Goal: Task Accomplishment & Management: Manage account settings

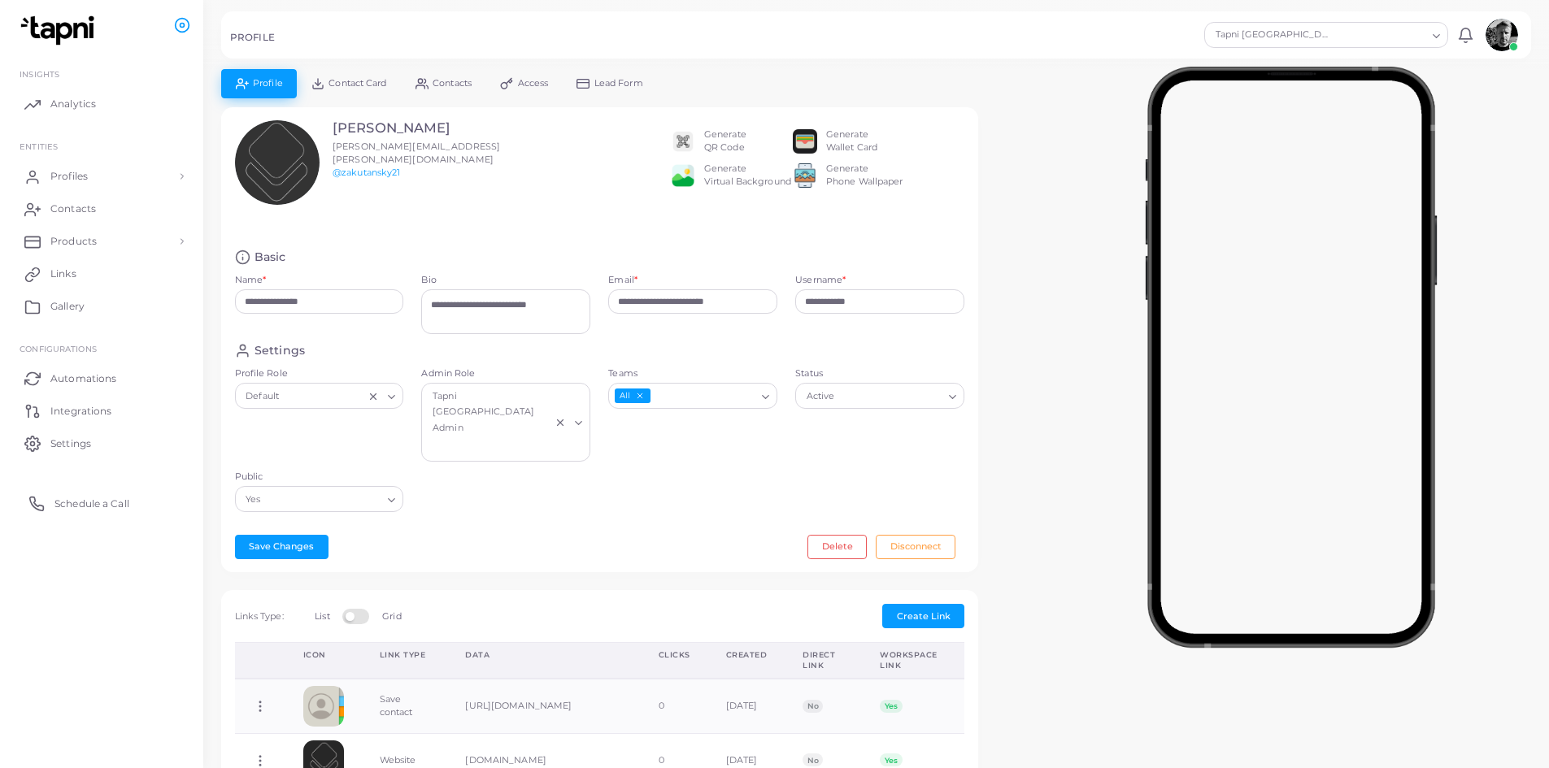
click at [95, 507] on span "Schedule a Call" at bounding box center [91, 504] width 75 height 15
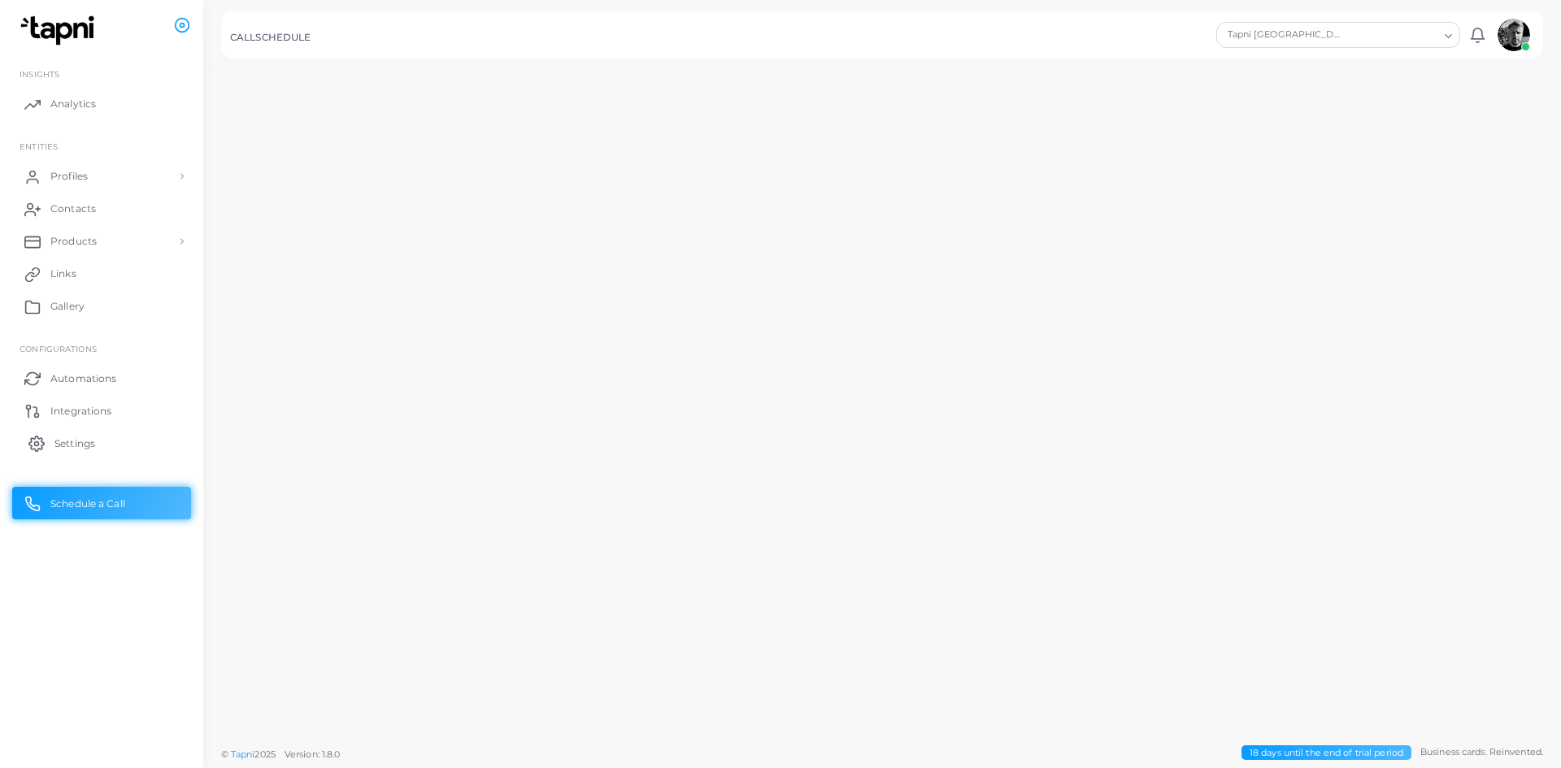
click at [87, 437] on span "Settings" at bounding box center [74, 444] width 41 height 15
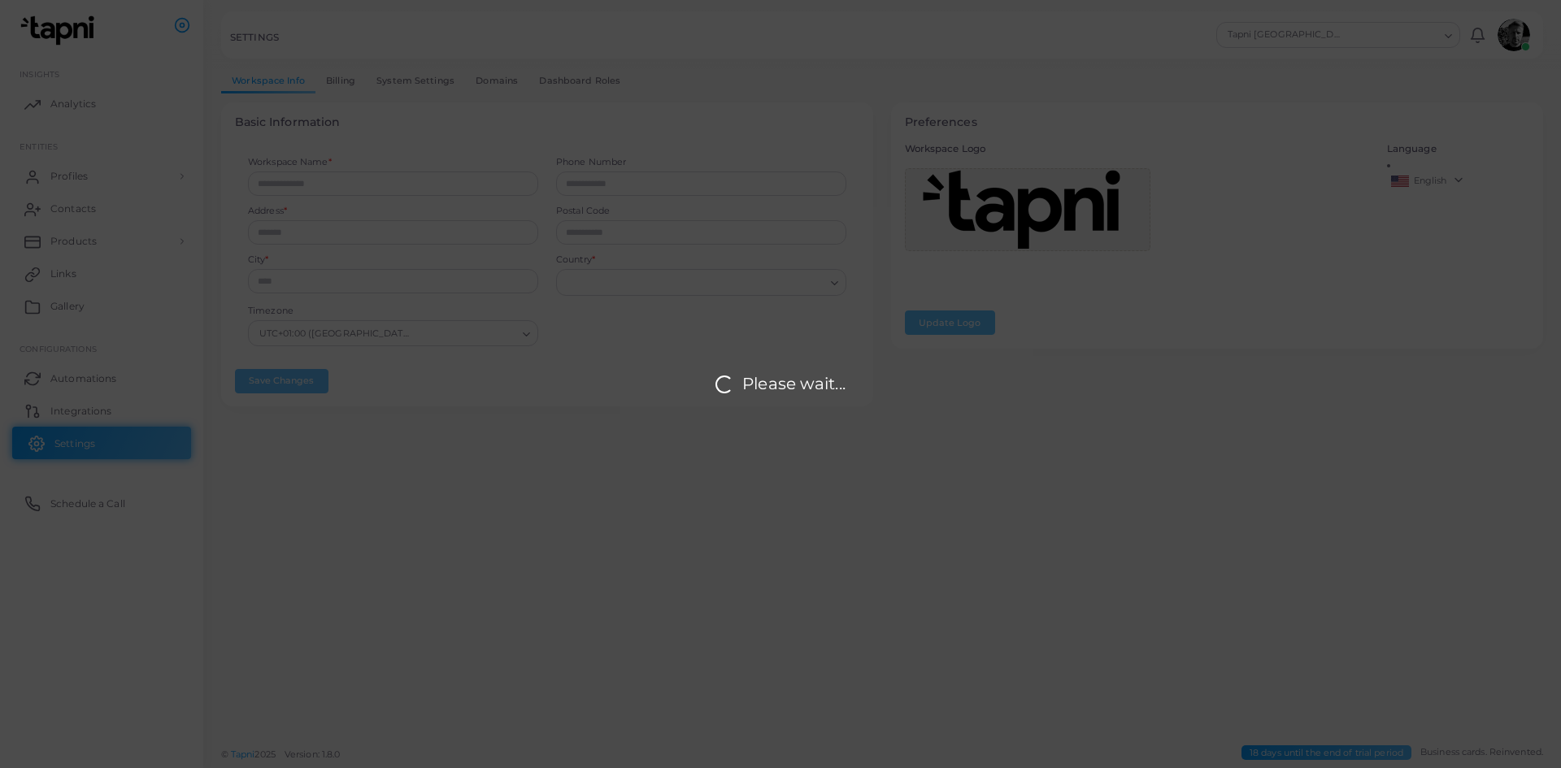
type input "**********"
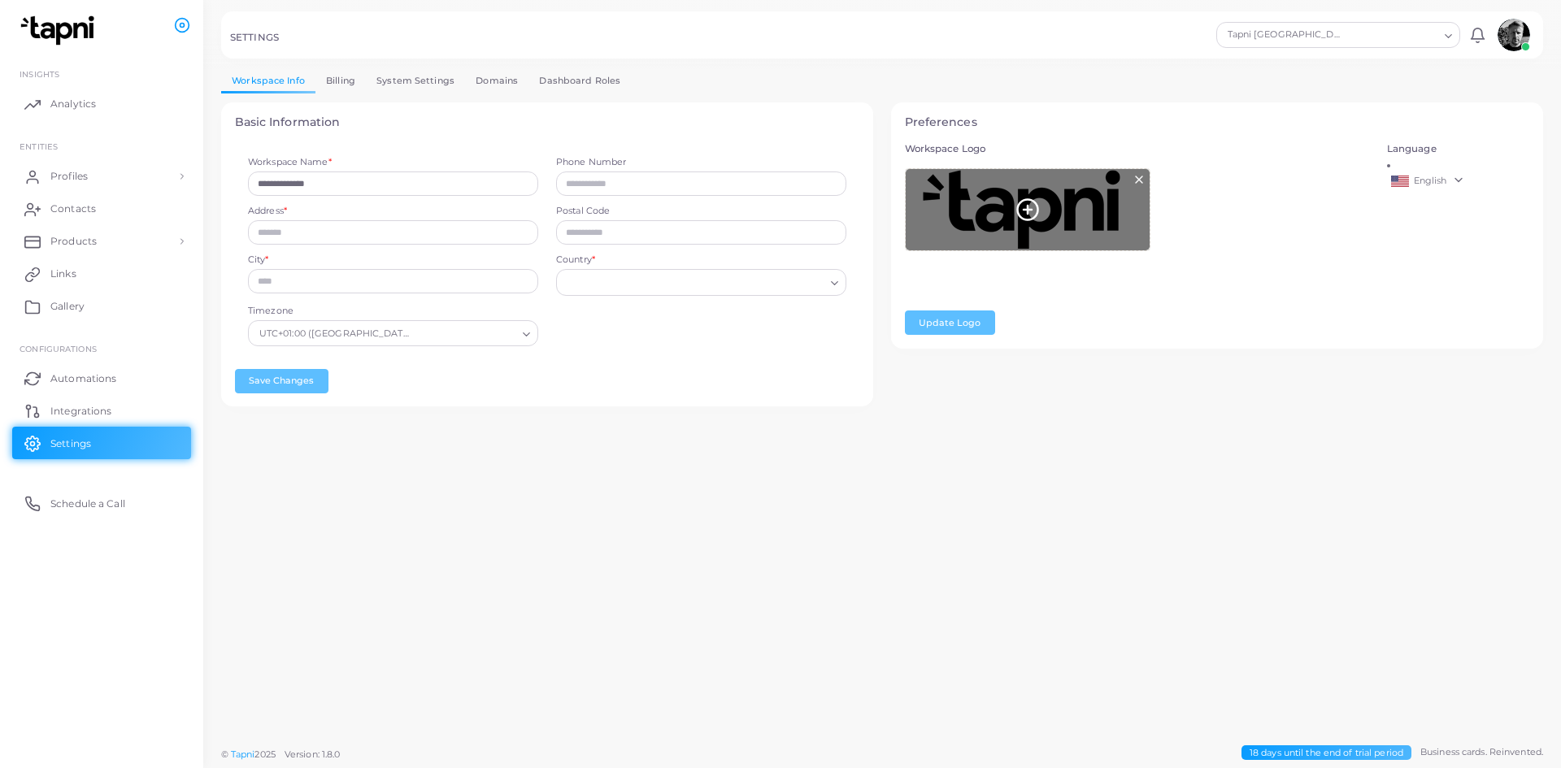
click at [1140, 180] on icon at bounding box center [1139, 179] width 13 height 13
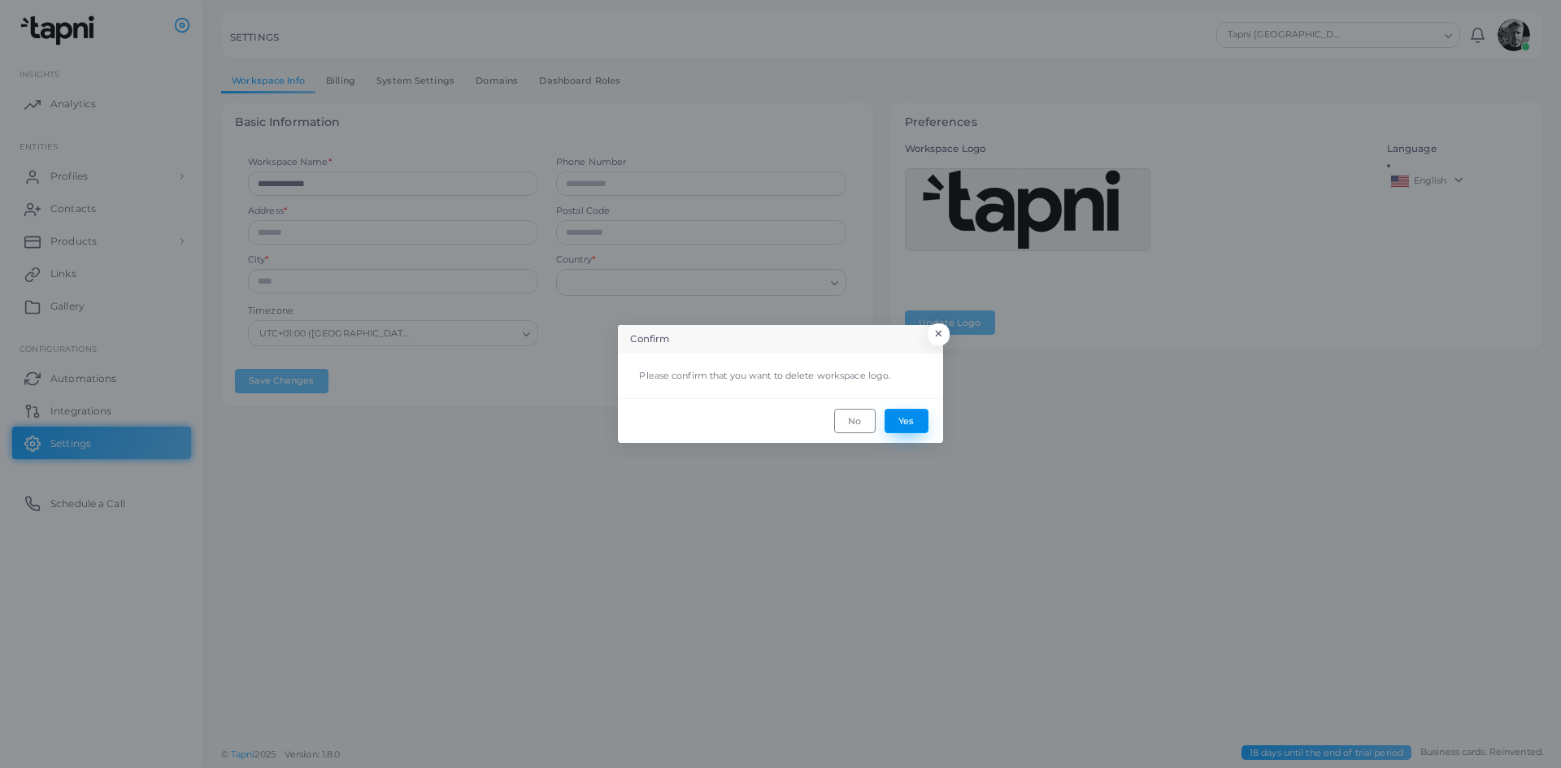
click at [890, 427] on button "Yes" at bounding box center [907, 421] width 44 height 24
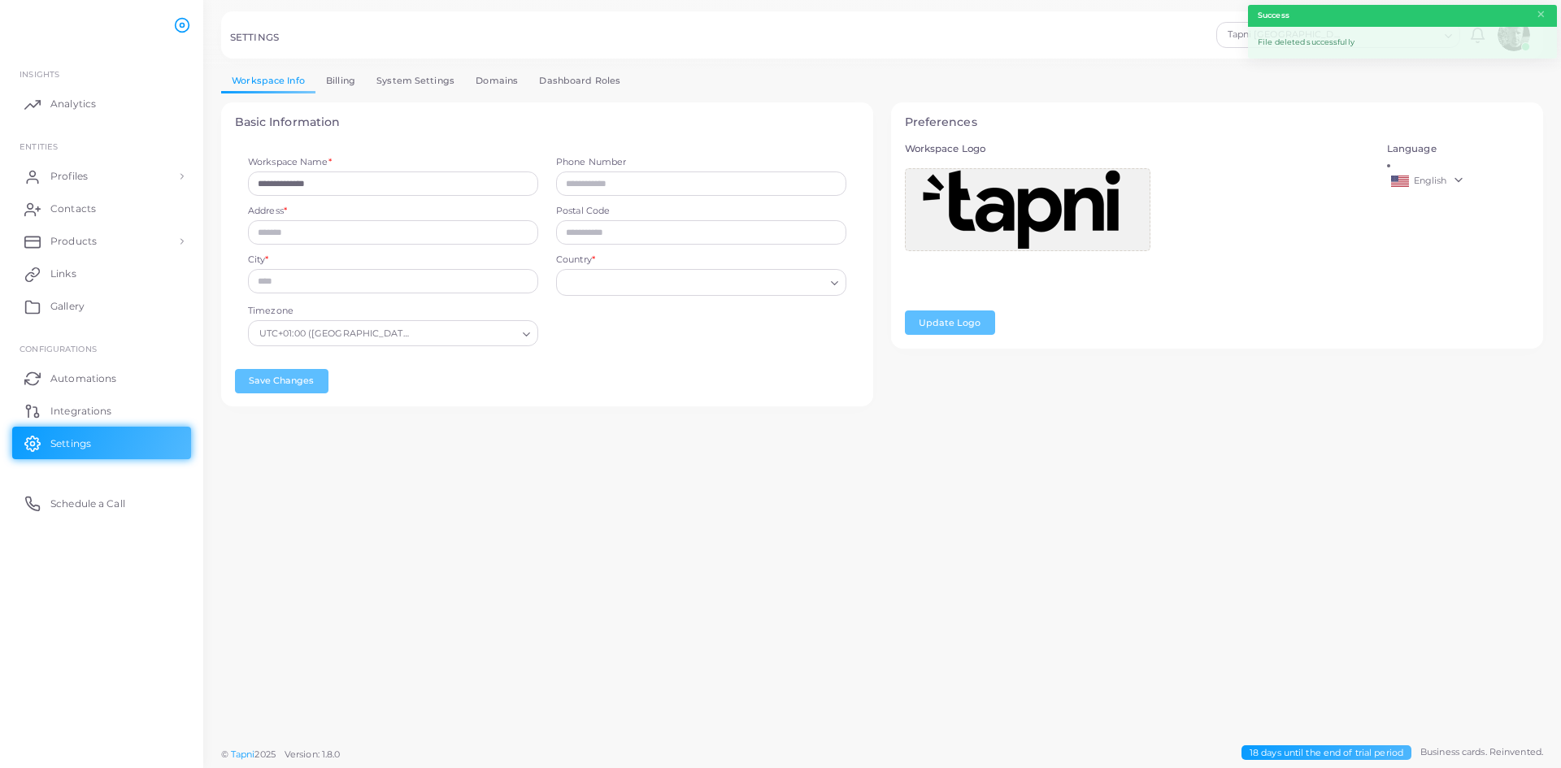
click at [1048, 406] on div "**********" at bounding box center [882, 263] width 1340 height 323
click at [1028, 334] on div "Workspace Logo Update Logo" at bounding box center [1137, 239] width 482 height 192
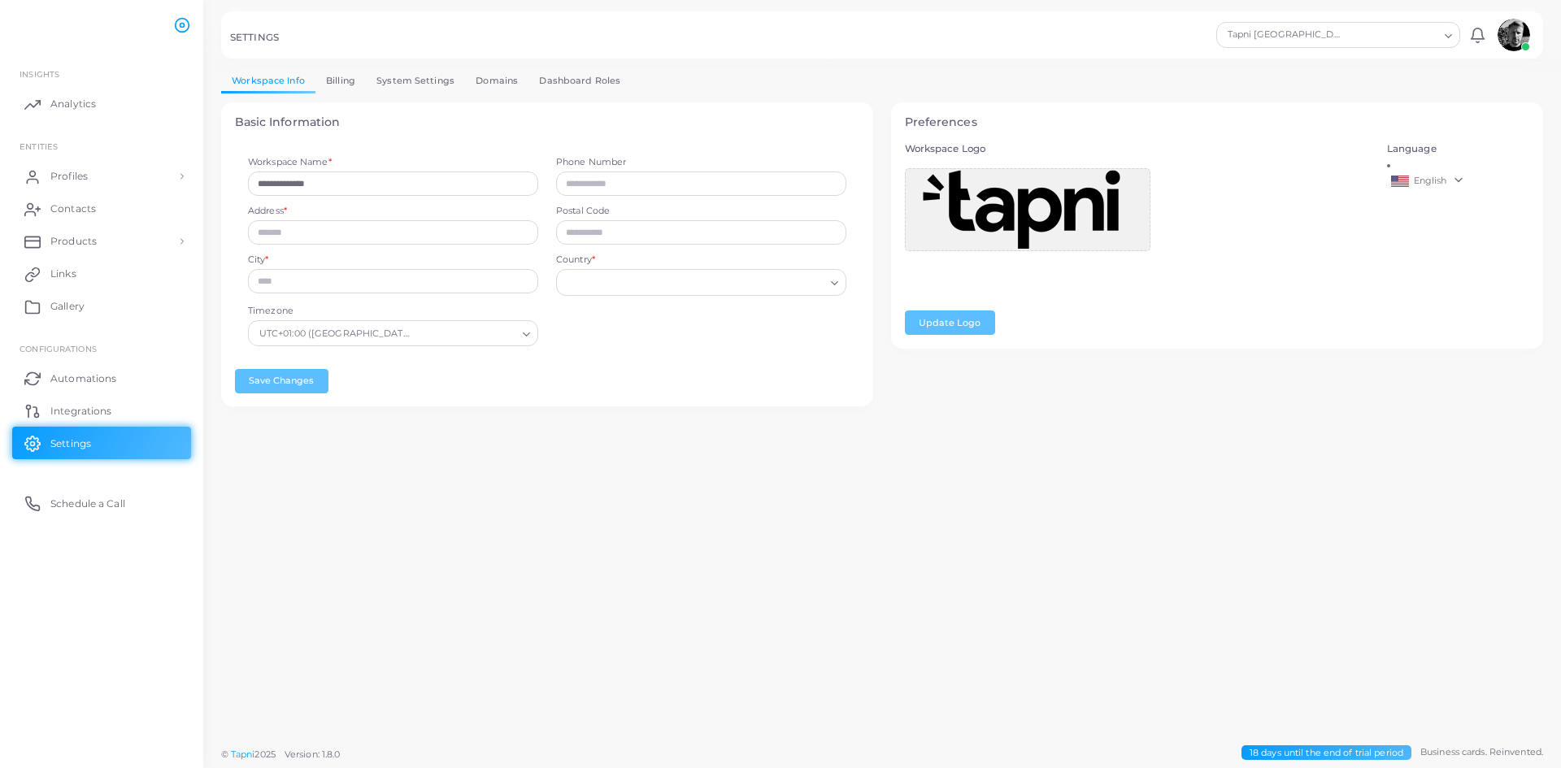
click at [1434, 175] on span "English" at bounding box center [1430, 180] width 33 height 11
click at [1226, 503] on div "**********" at bounding box center [882, 369] width 1358 height 738
click at [88, 398] on link "Integrations" at bounding box center [101, 410] width 179 height 33
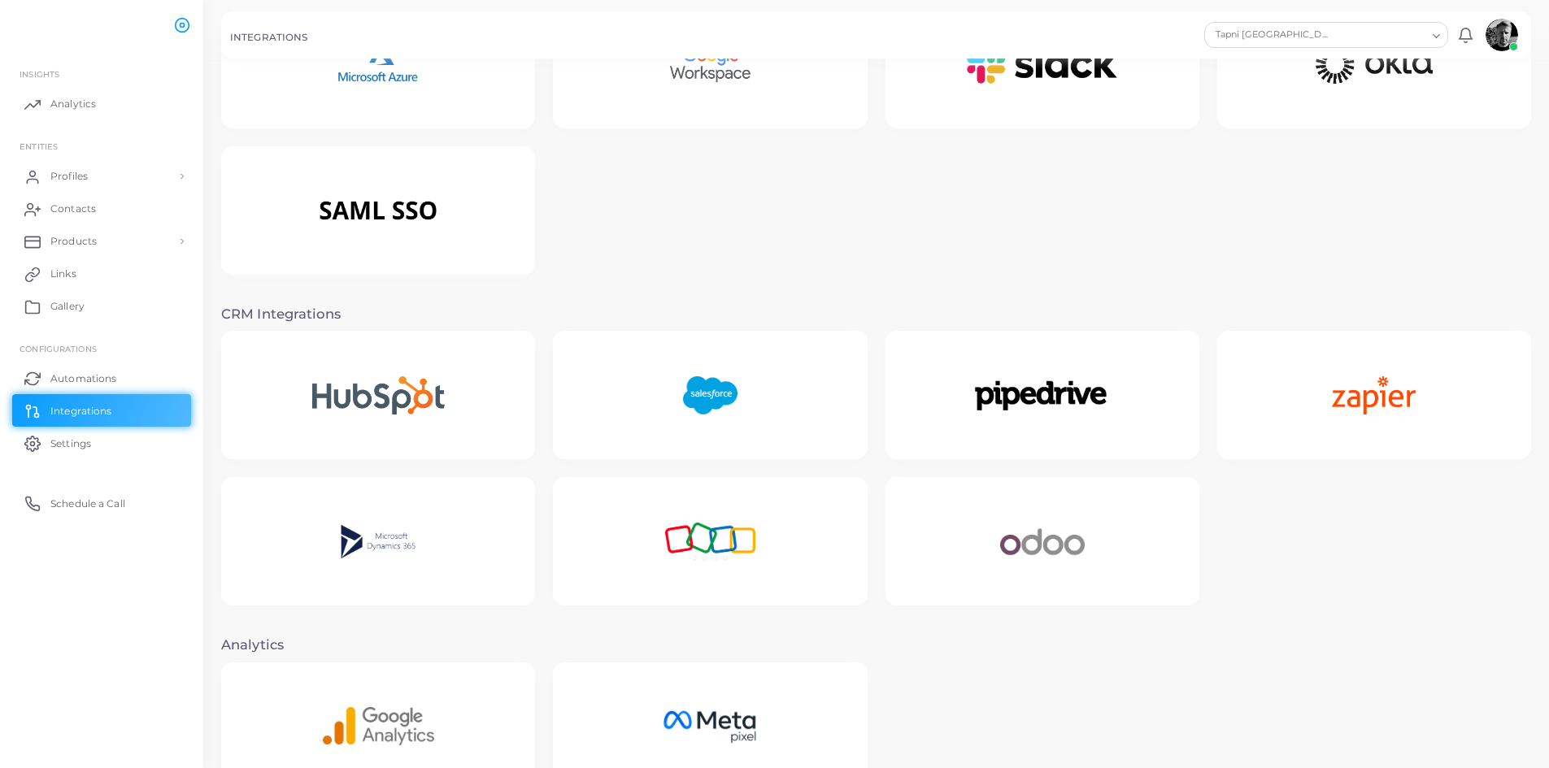
scroll to position [15, 0]
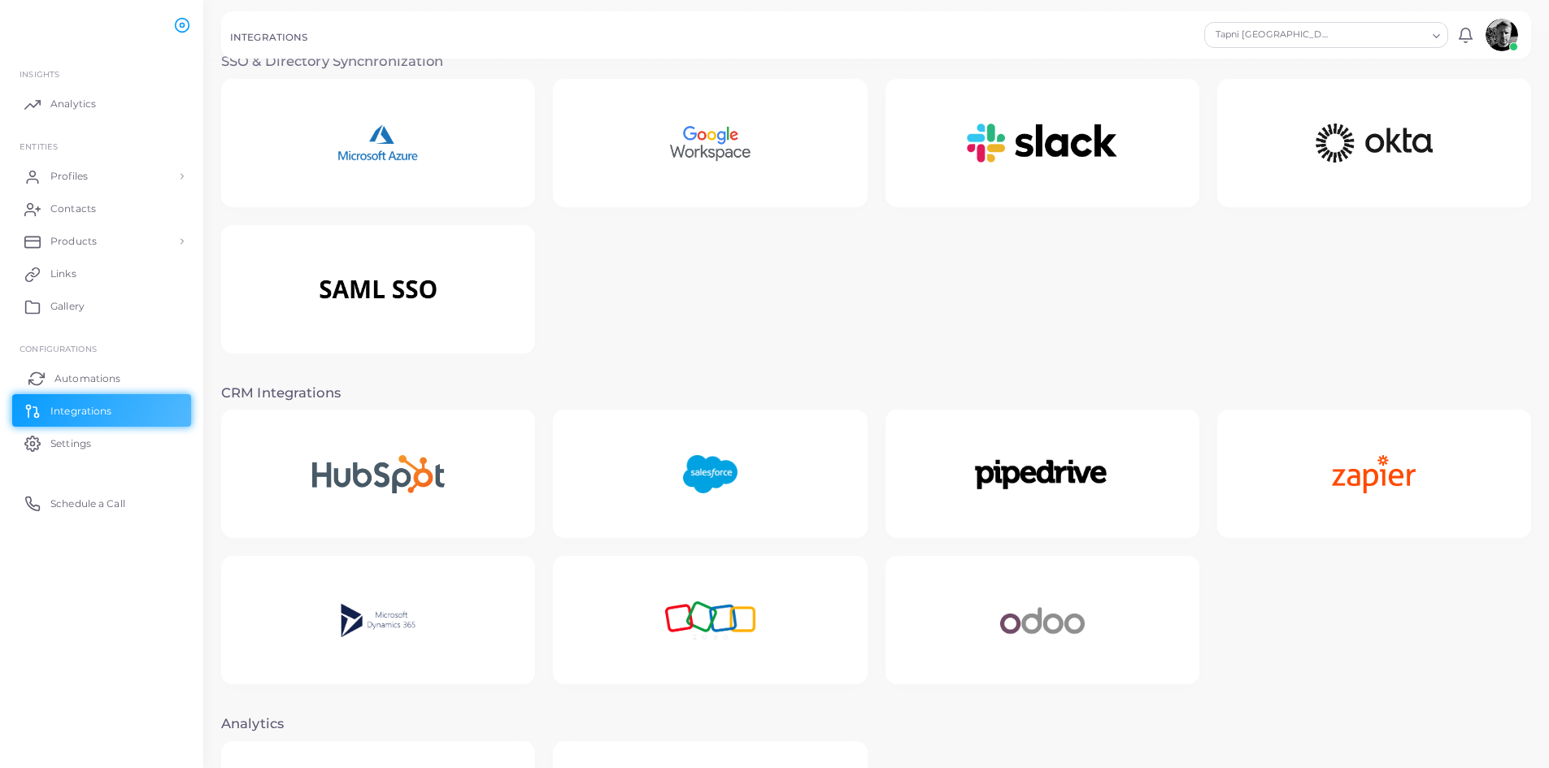
click at [102, 376] on span "Automations" at bounding box center [87, 379] width 66 height 15
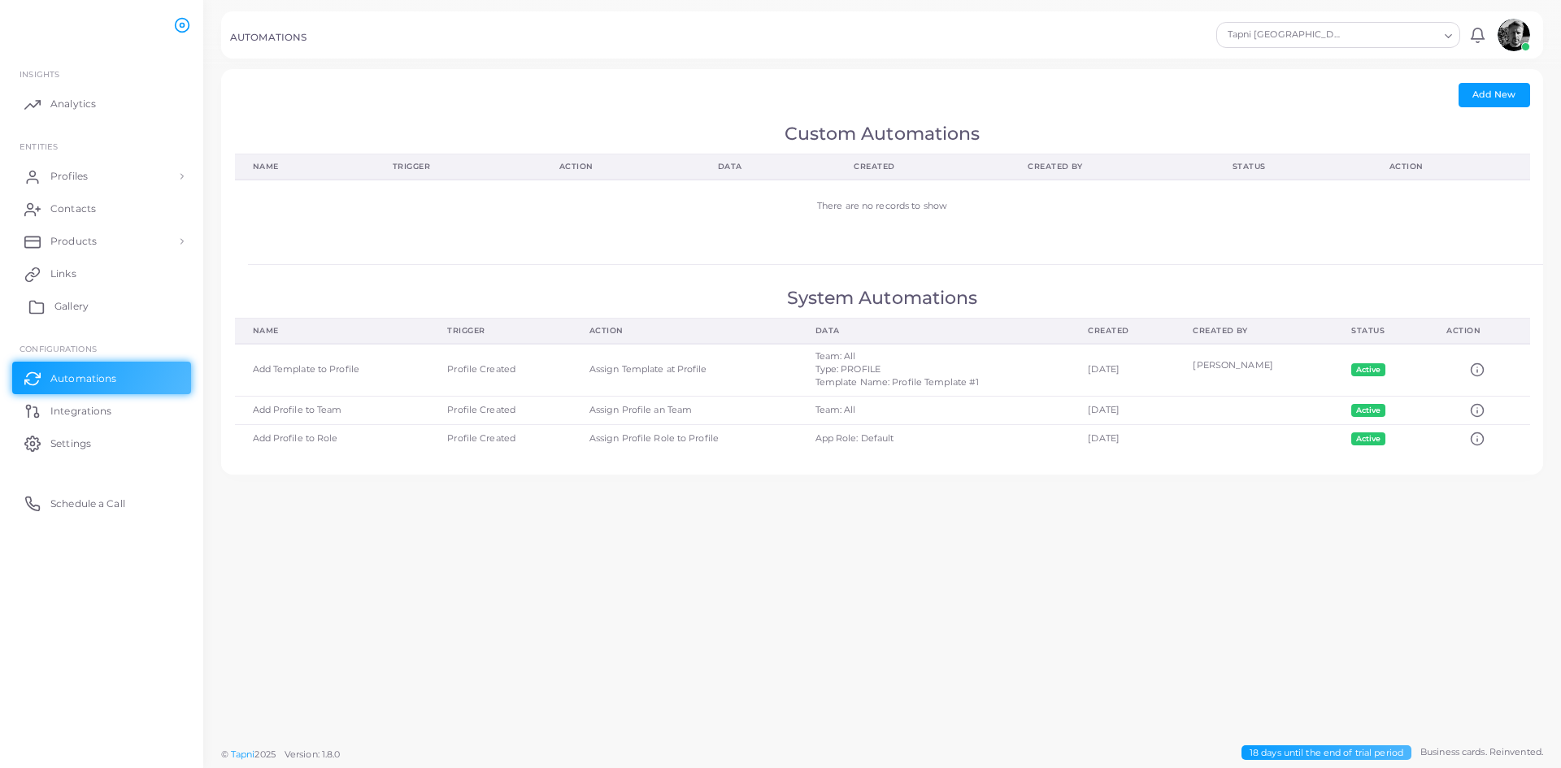
click at [54, 309] on span "Gallery" at bounding box center [71, 306] width 34 height 15
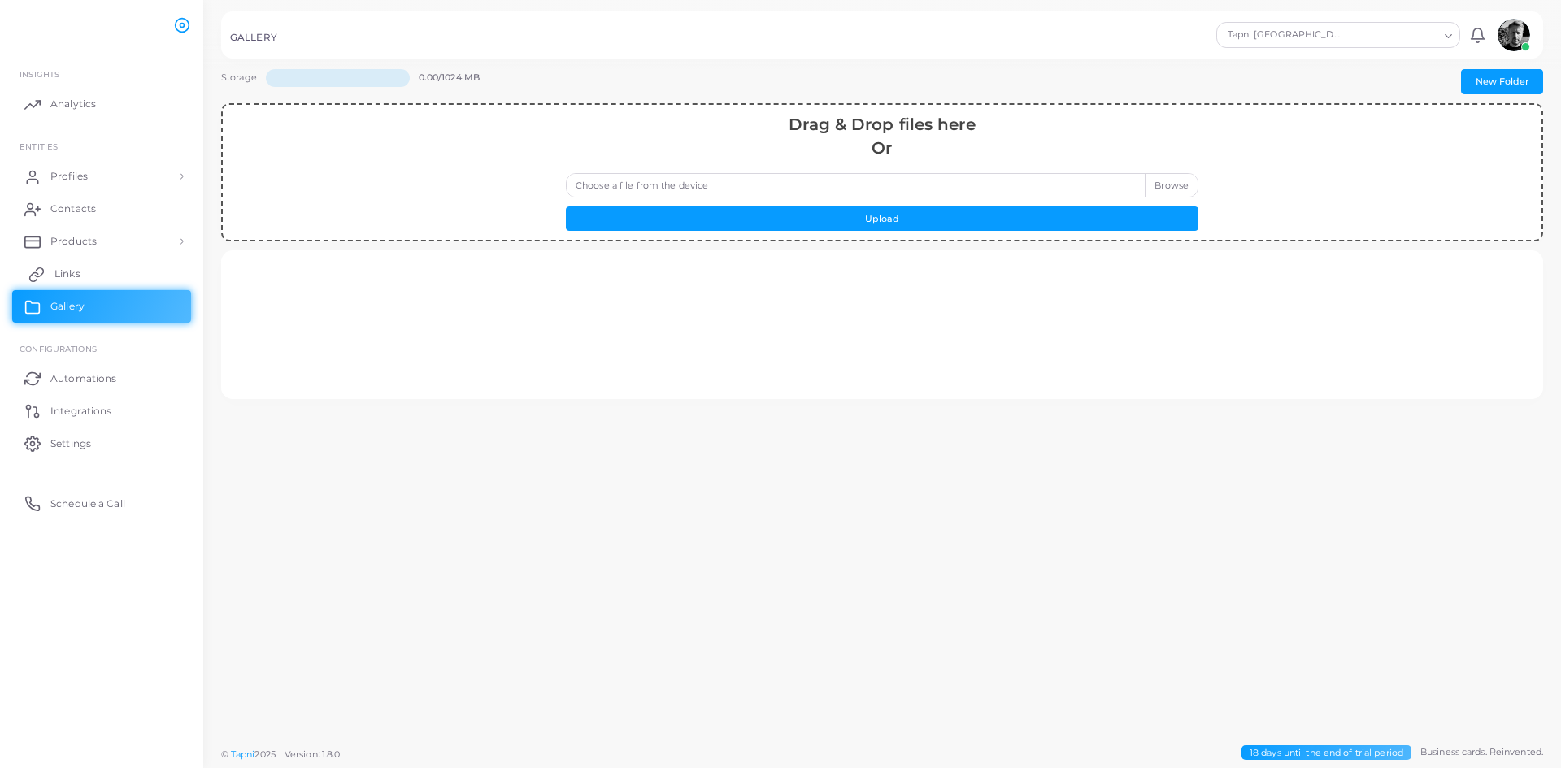
click at [59, 276] on span "Links" at bounding box center [67, 274] width 26 height 15
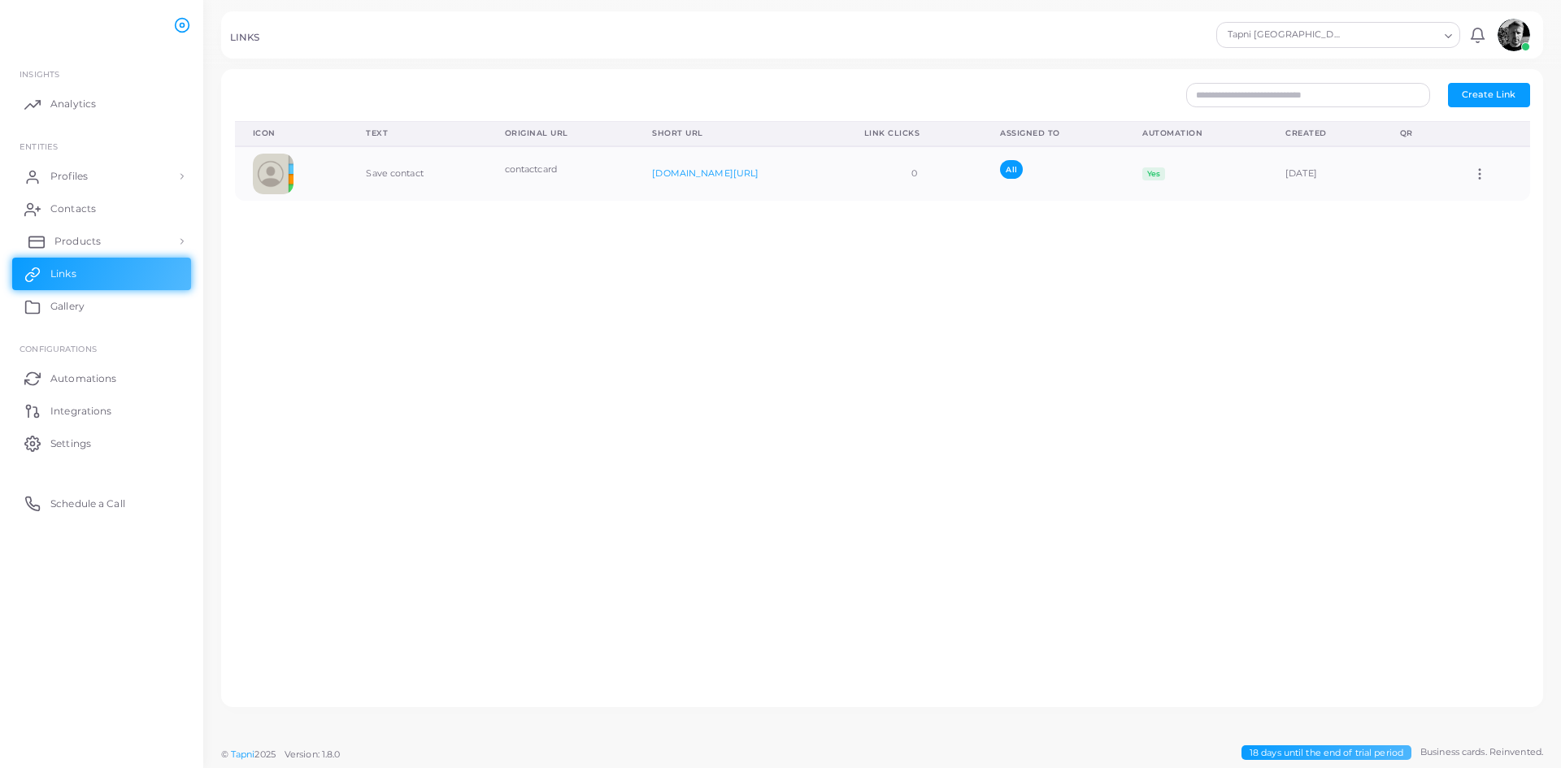
click at [77, 244] on span "Products" at bounding box center [77, 241] width 46 height 15
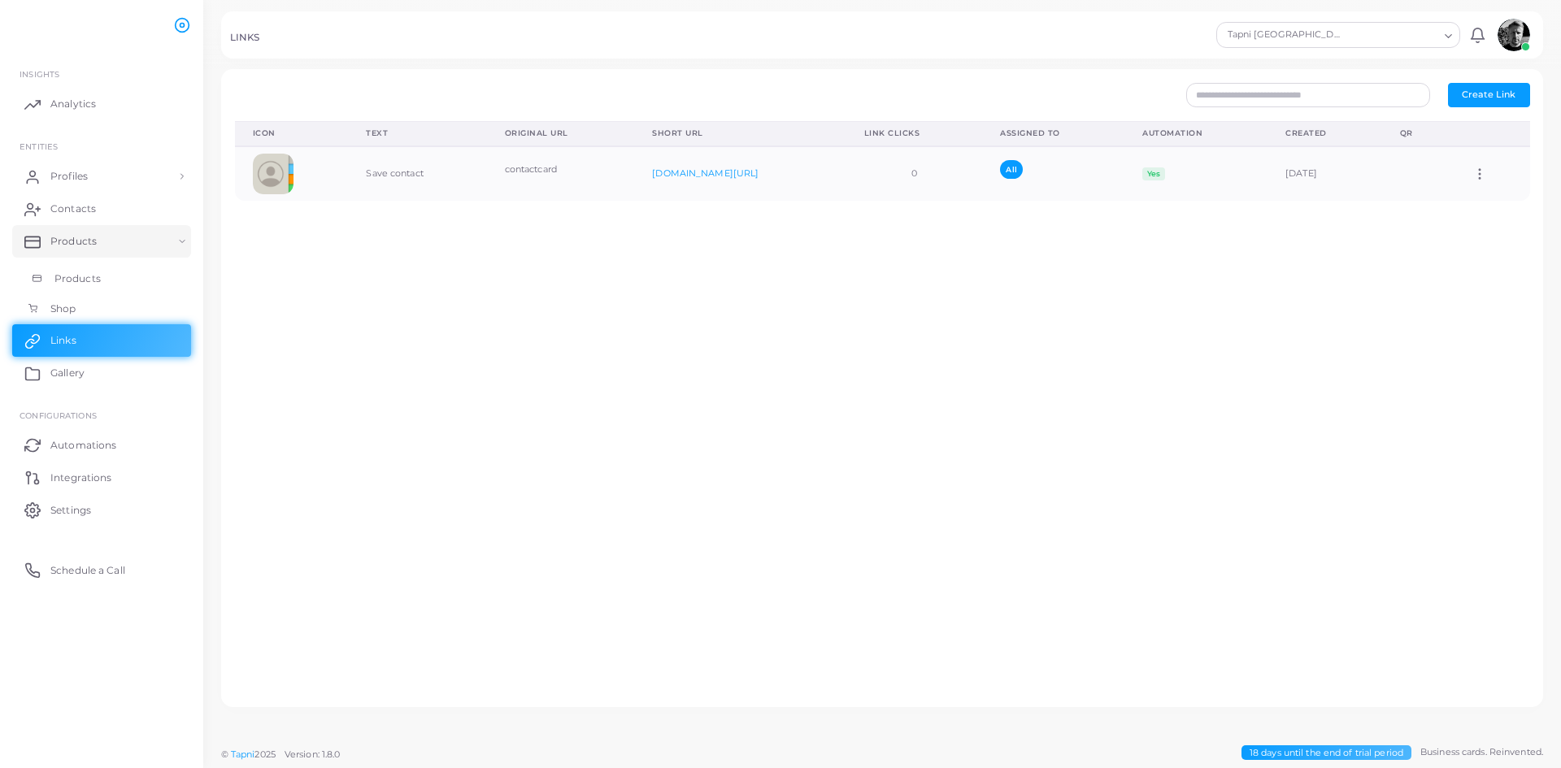
click at [72, 278] on span "Products" at bounding box center [77, 279] width 46 height 15
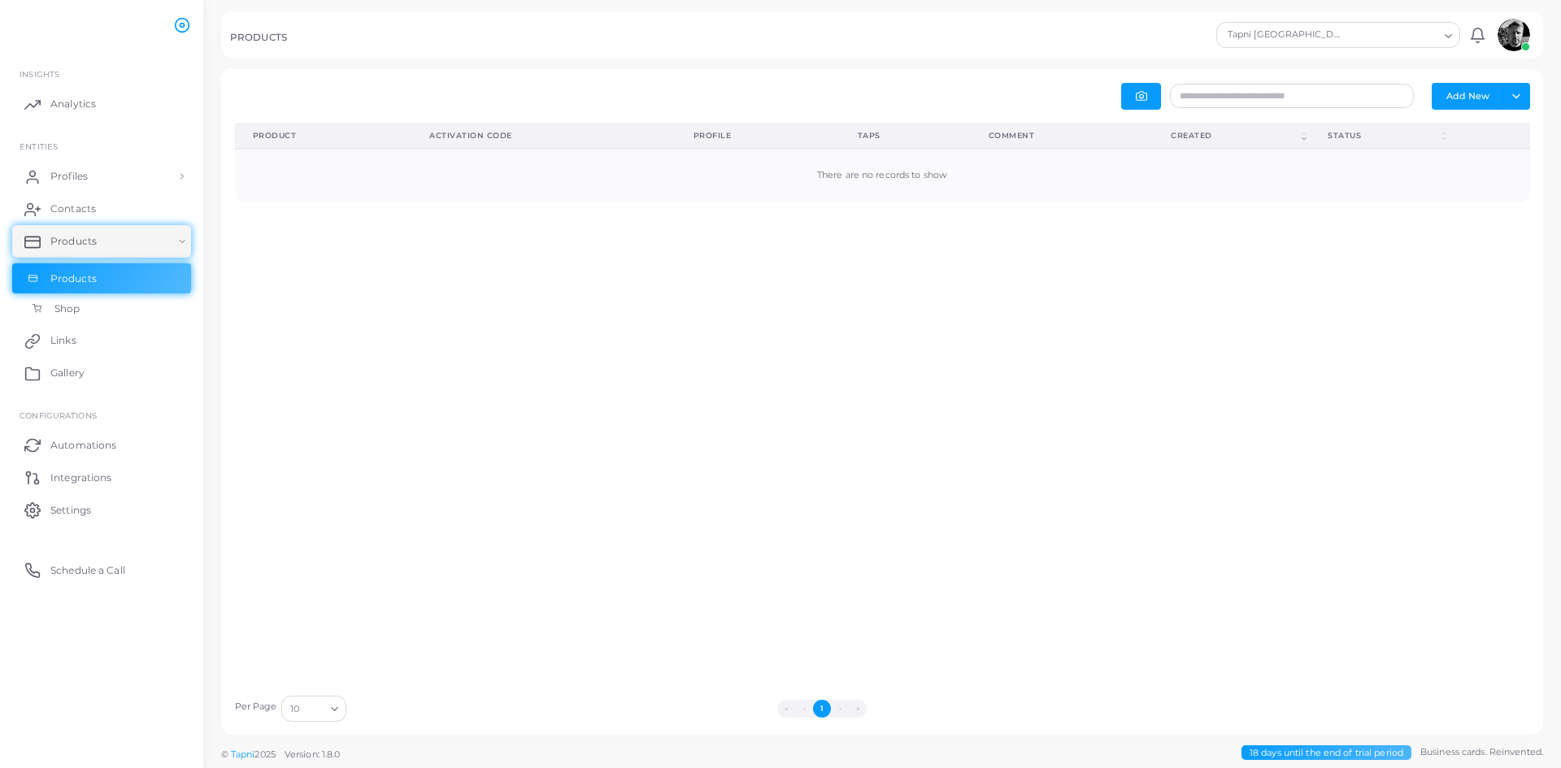
click at [59, 305] on span "Shop" at bounding box center [66, 309] width 25 height 15
click at [120, 247] on link "Products" at bounding box center [101, 241] width 179 height 33
click at [85, 212] on span "Contacts" at bounding box center [77, 209] width 46 height 15
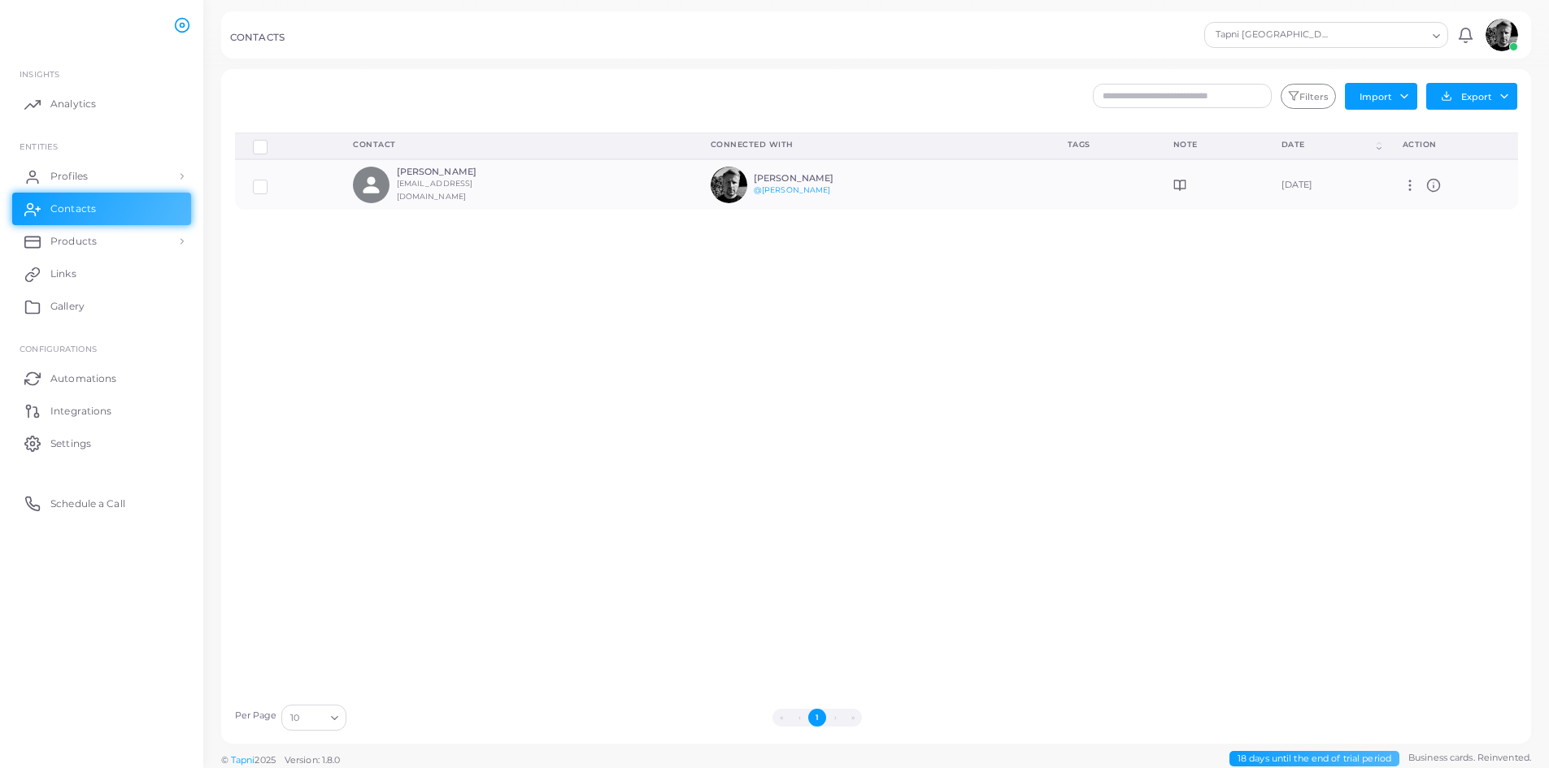
click at [1088, 419] on div "Delete Connections Manage Connections Show Selections Contact Connected With Ta…" at bounding box center [876, 415] width 1301 height 564
click at [1081, 507] on div "Delete Connections Manage Connections Show Selections Contact Connected With Ta…" at bounding box center [876, 415] width 1301 height 564
click at [1050, 152] on th "Tags" at bounding box center [1103, 146] width 106 height 27
click at [1050, 187] on td at bounding box center [1103, 184] width 106 height 50
click at [1173, 181] on icon at bounding box center [1179, 185] width 13 height 13
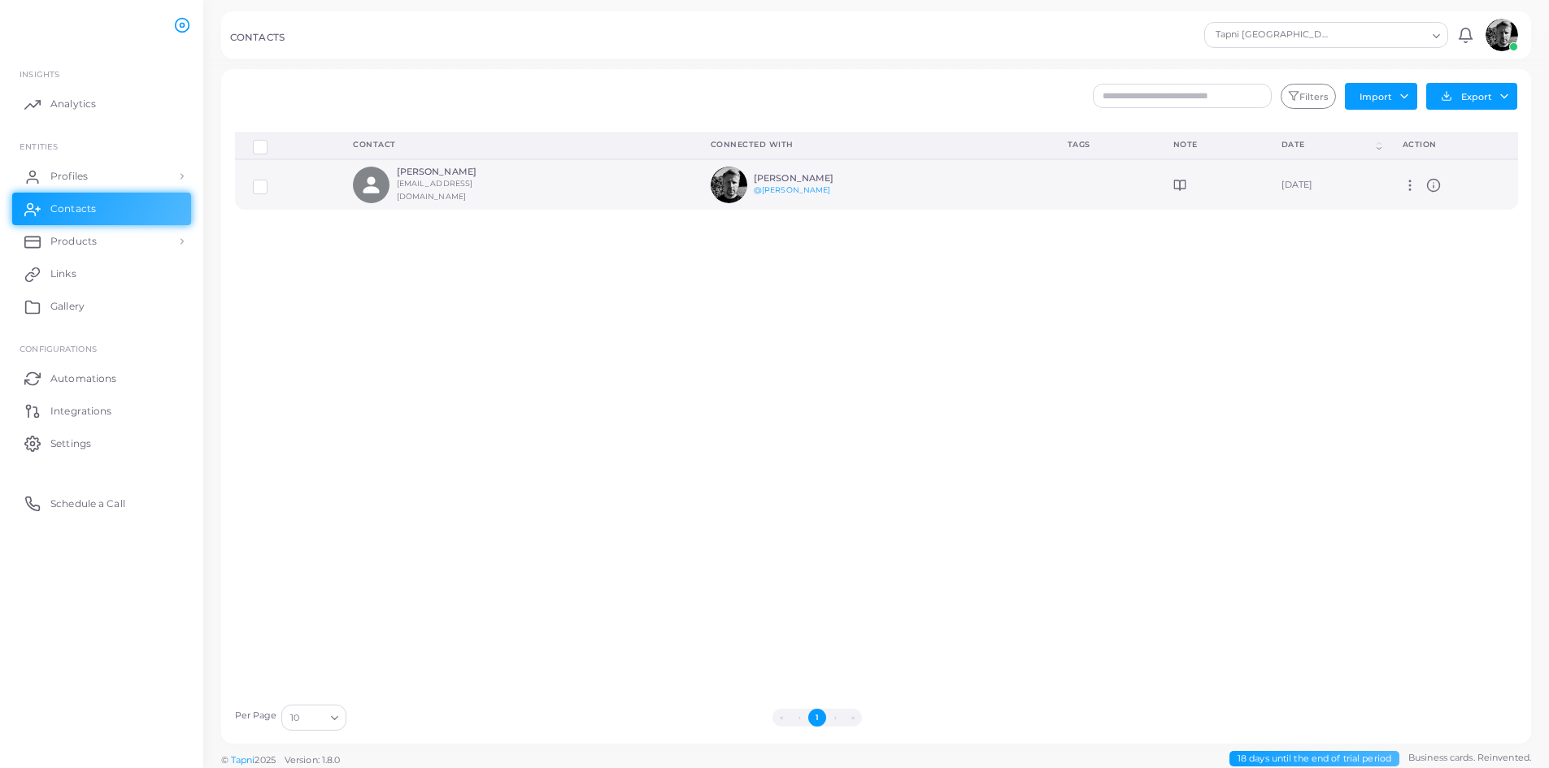
click at [1282, 180] on div "[DATE]" at bounding box center [1324, 185] width 85 height 13
click at [1410, 182] on icon at bounding box center [1410, 185] width 15 height 15
click at [1470, 197] on span "Manage" at bounding box center [1462, 202] width 37 height 13
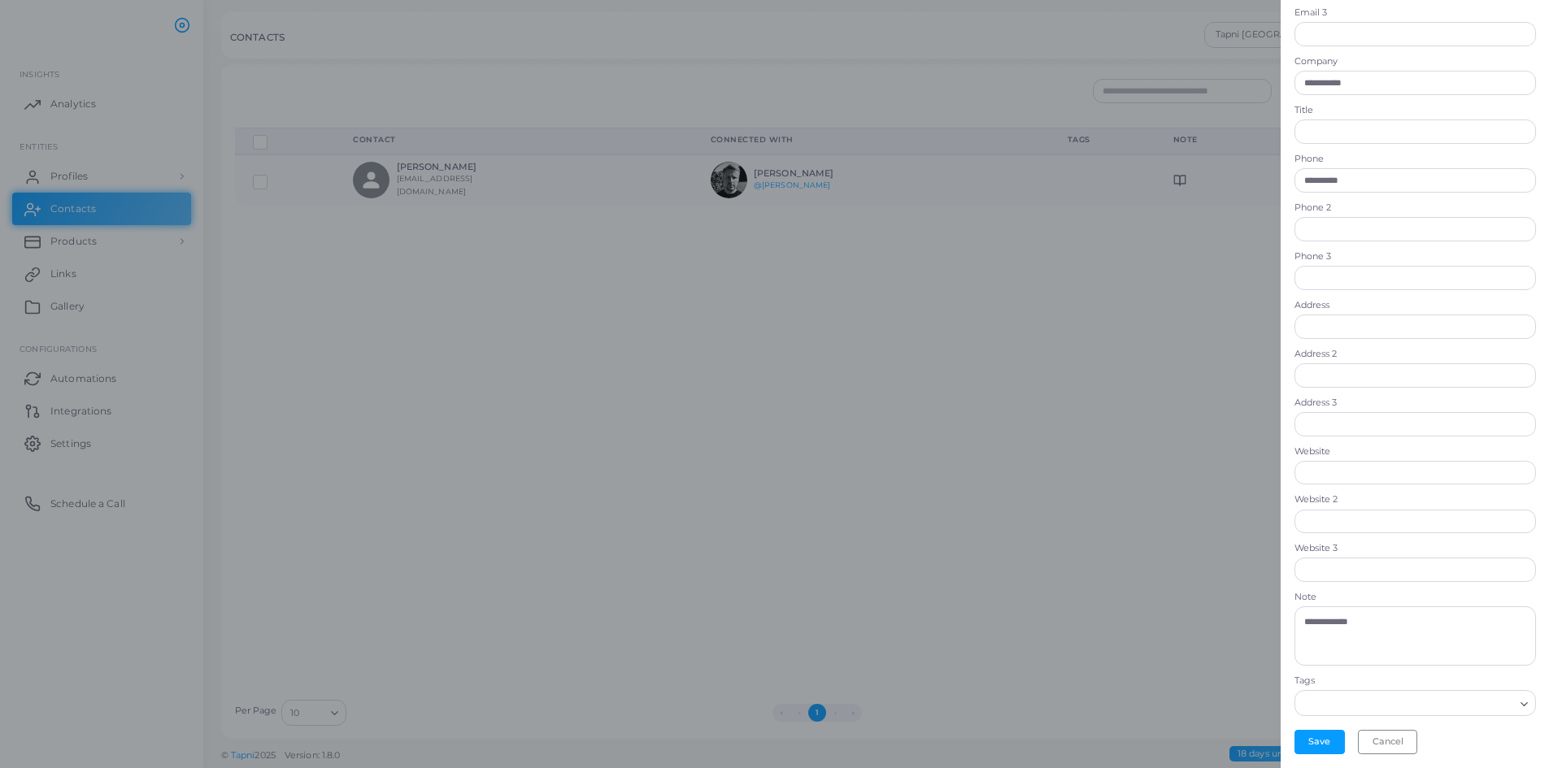
scroll to position [6, 0]
click at [1491, 707] on input "Search for option" at bounding box center [1405, 703] width 217 height 18
click at [1522, 711] on div "Loading..." at bounding box center [1526, 701] width 20 height 21
click at [1519, 711] on div "Loading..." at bounding box center [1526, 701] width 20 height 21
click at [1326, 745] on div "Add Tag" at bounding box center [1416, 740] width 242 height 31
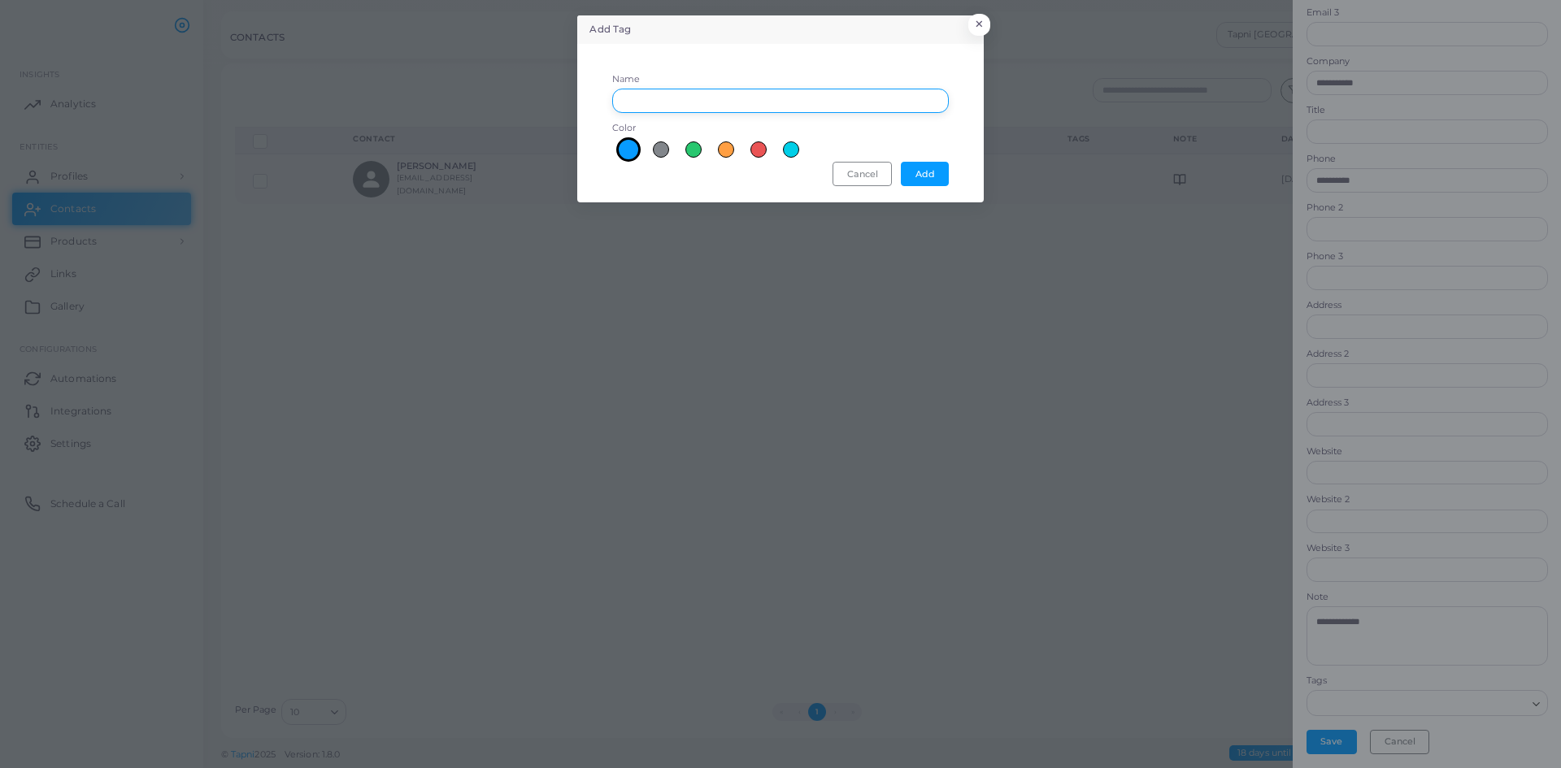
click at [780, 103] on input "Name" at bounding box center [780, 101] width 337 height 24
click at [637, 176] on div "Name Color Add Cancel" at bounding box center [780, 123] width 389 height 141
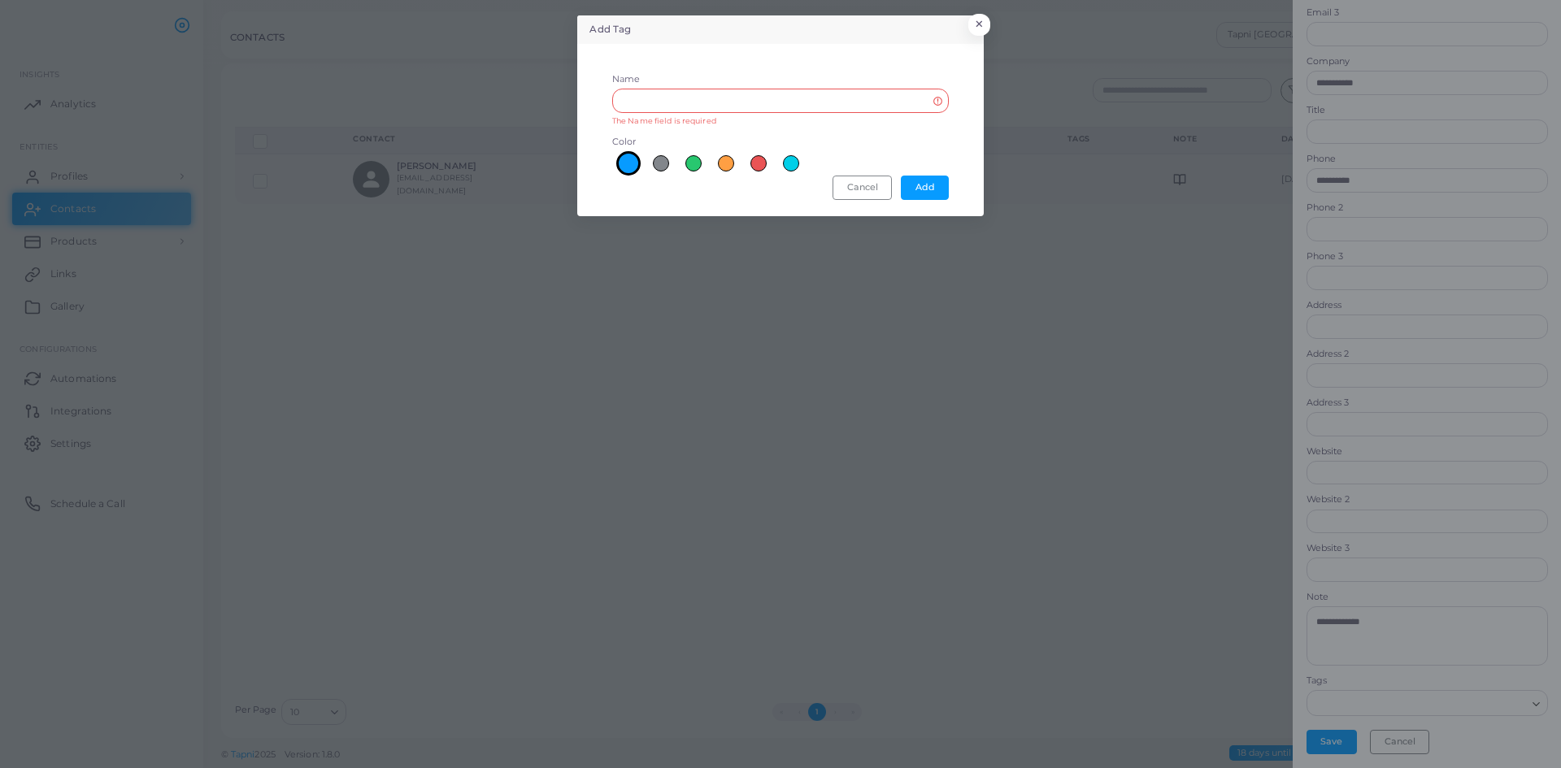
click at [622, 163] on span at bounding box center [628, 163] width 24 height 24
click at [663, 95] on input "Name" at bounding box center [780, 101] width 337 height 24
click at [679, 222] on div "Add Tag × Name The Name field is required Color Add Cancel" at bounding box center [780, 384] width 1561 height 768
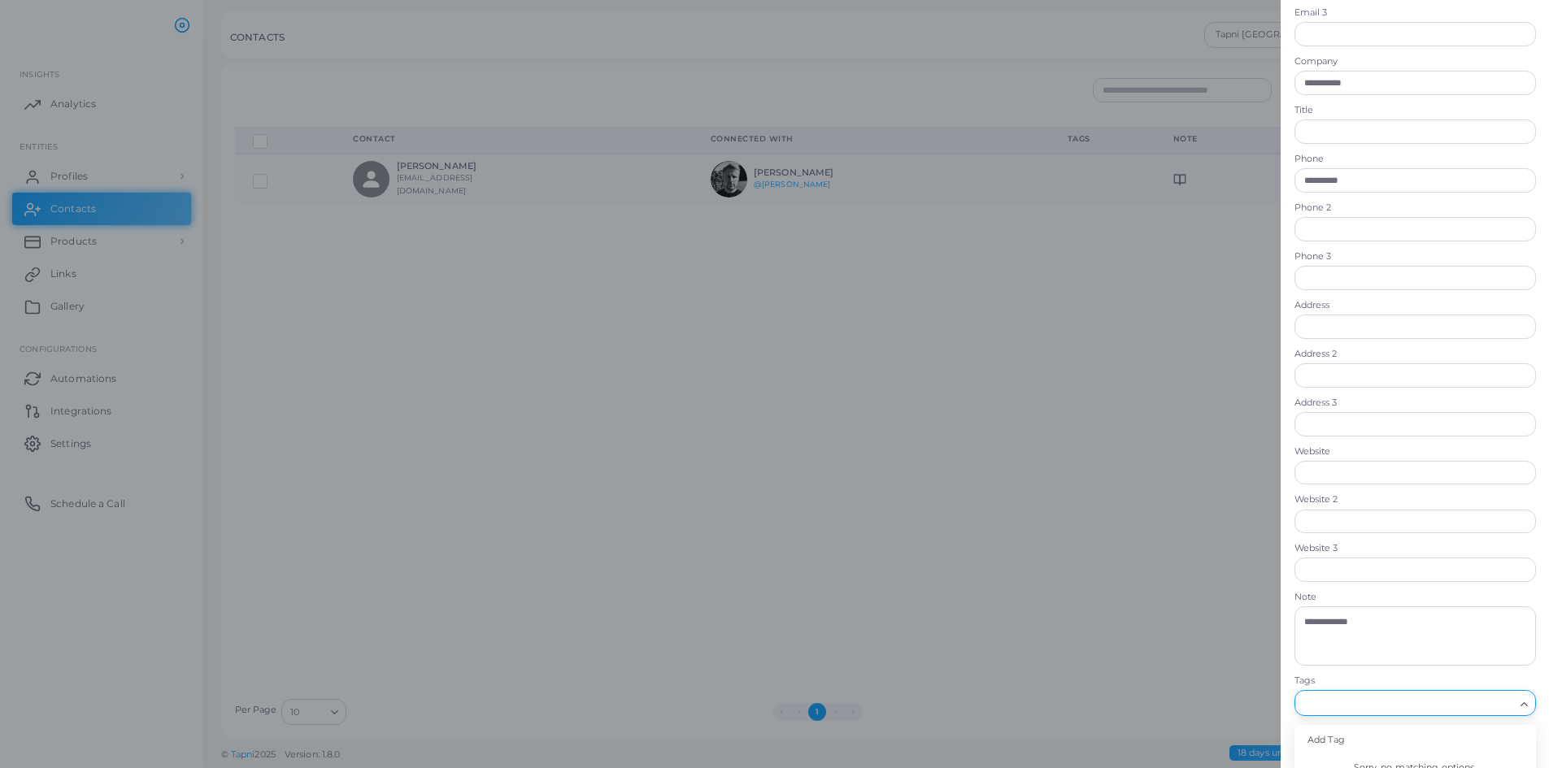
click at [1336, 736] on div "Add Tag" at bounding box center [1416, 740] width 242 height 31
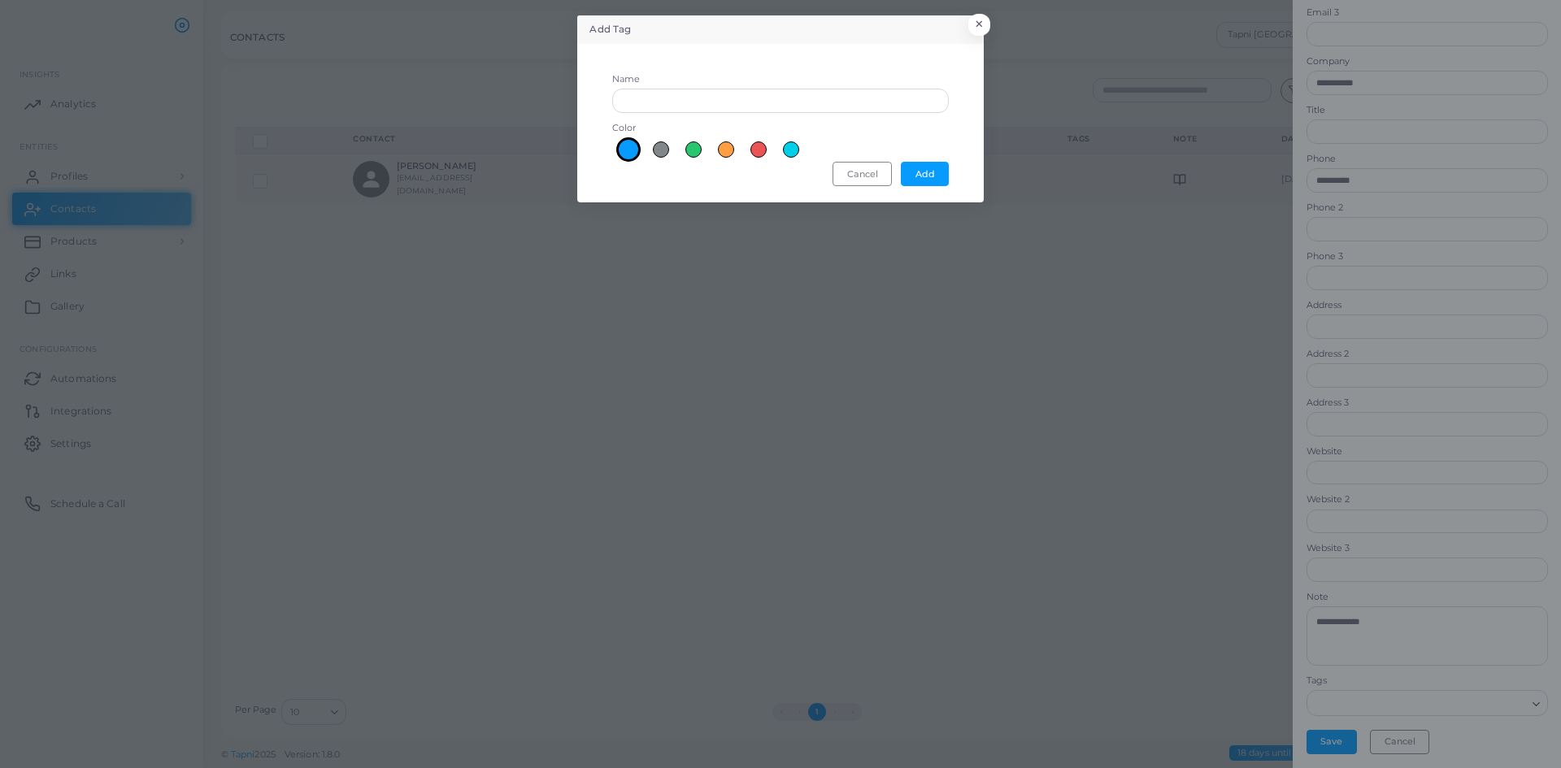
click at [759, 150] on span at bounding box center [759, 149] width 16 height 16
click at [919, 178] on button "Add" at bounding box center [925, 174] width 48 height 24
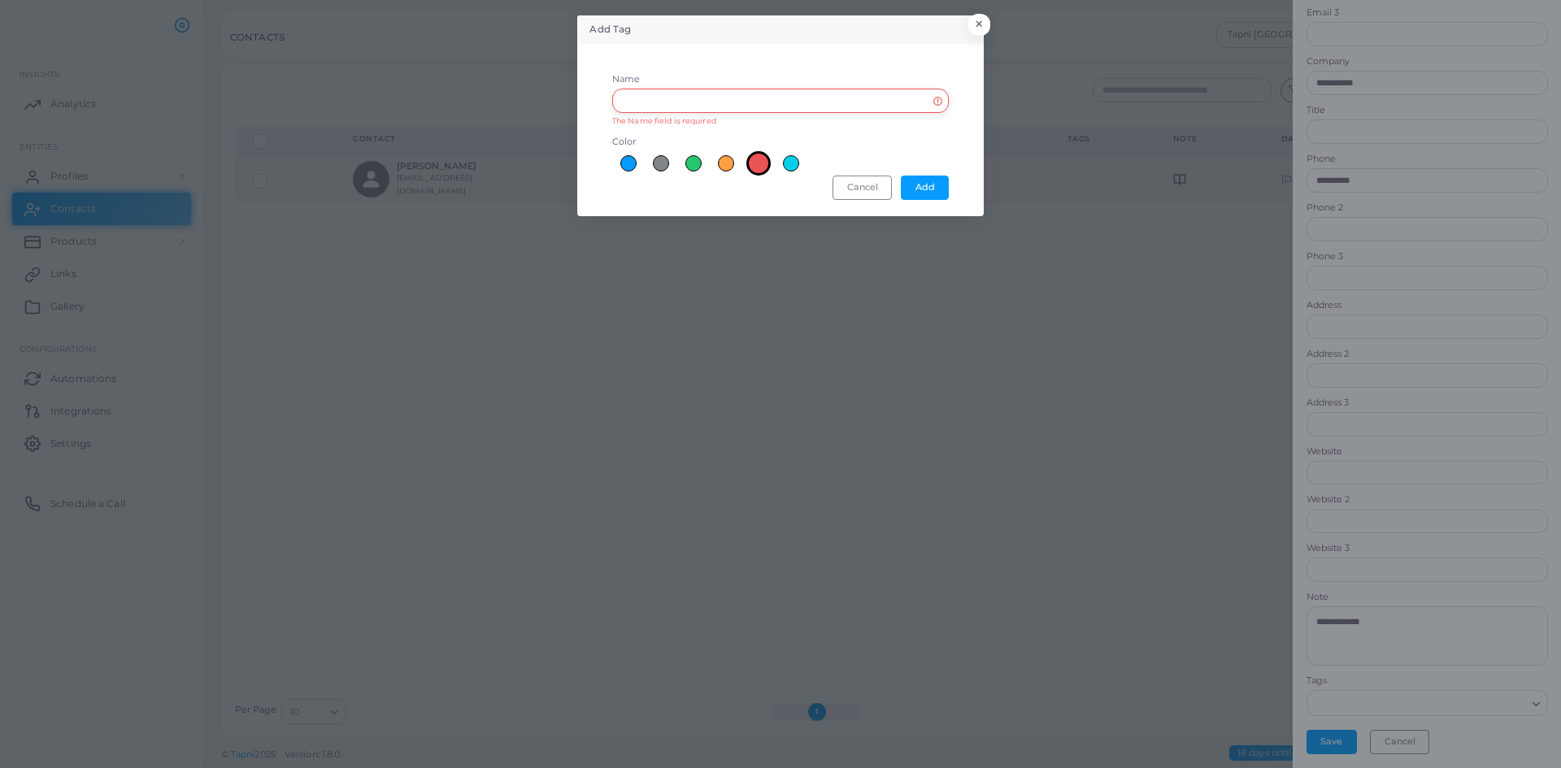
click at [782, 104] on input "Name" at bounding box center [780, 101] width 337 height 24
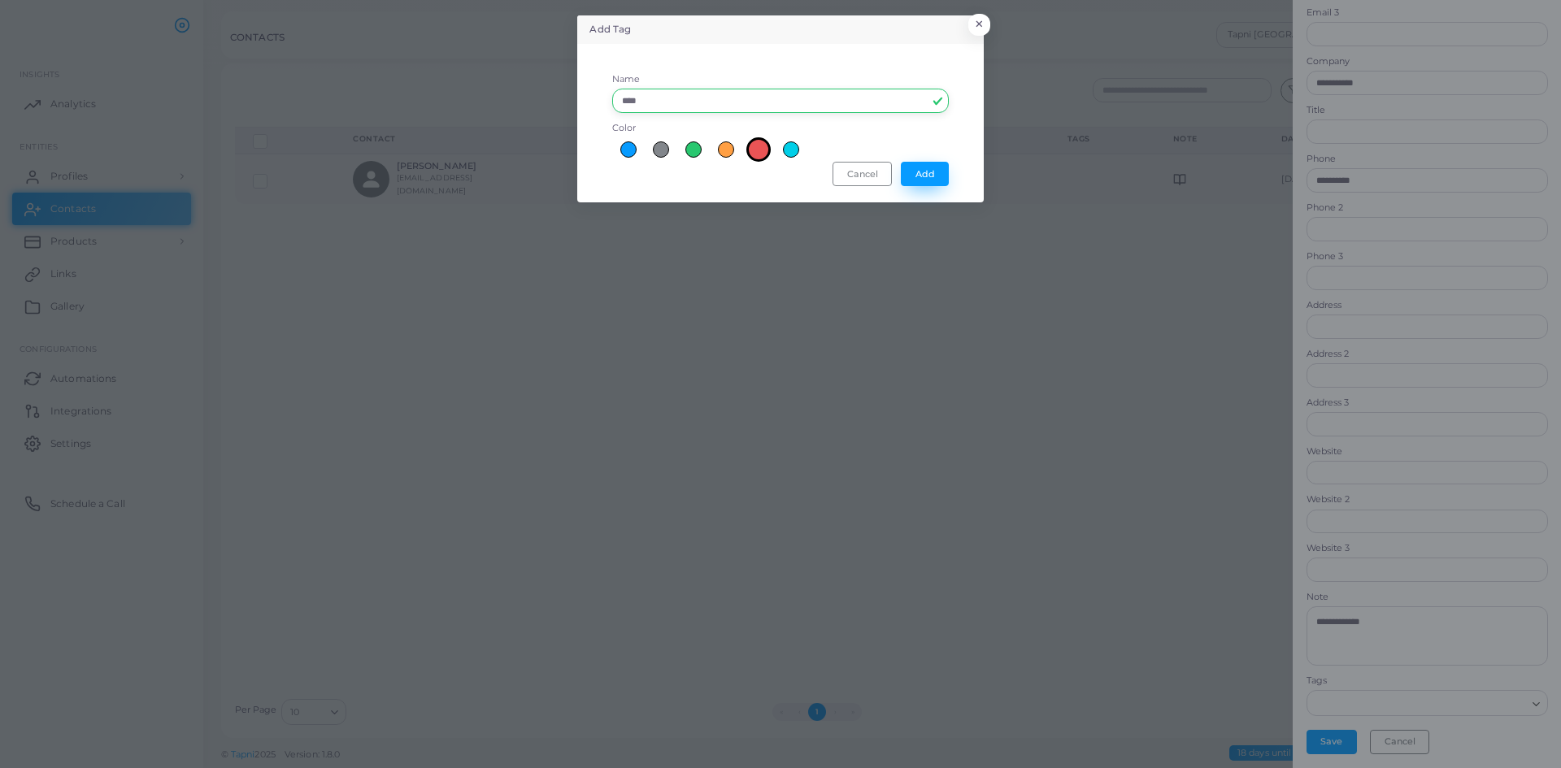
type input "****"
click at [913, 177] on button "Add" at bounding box center [925, 174] width 48 height 24
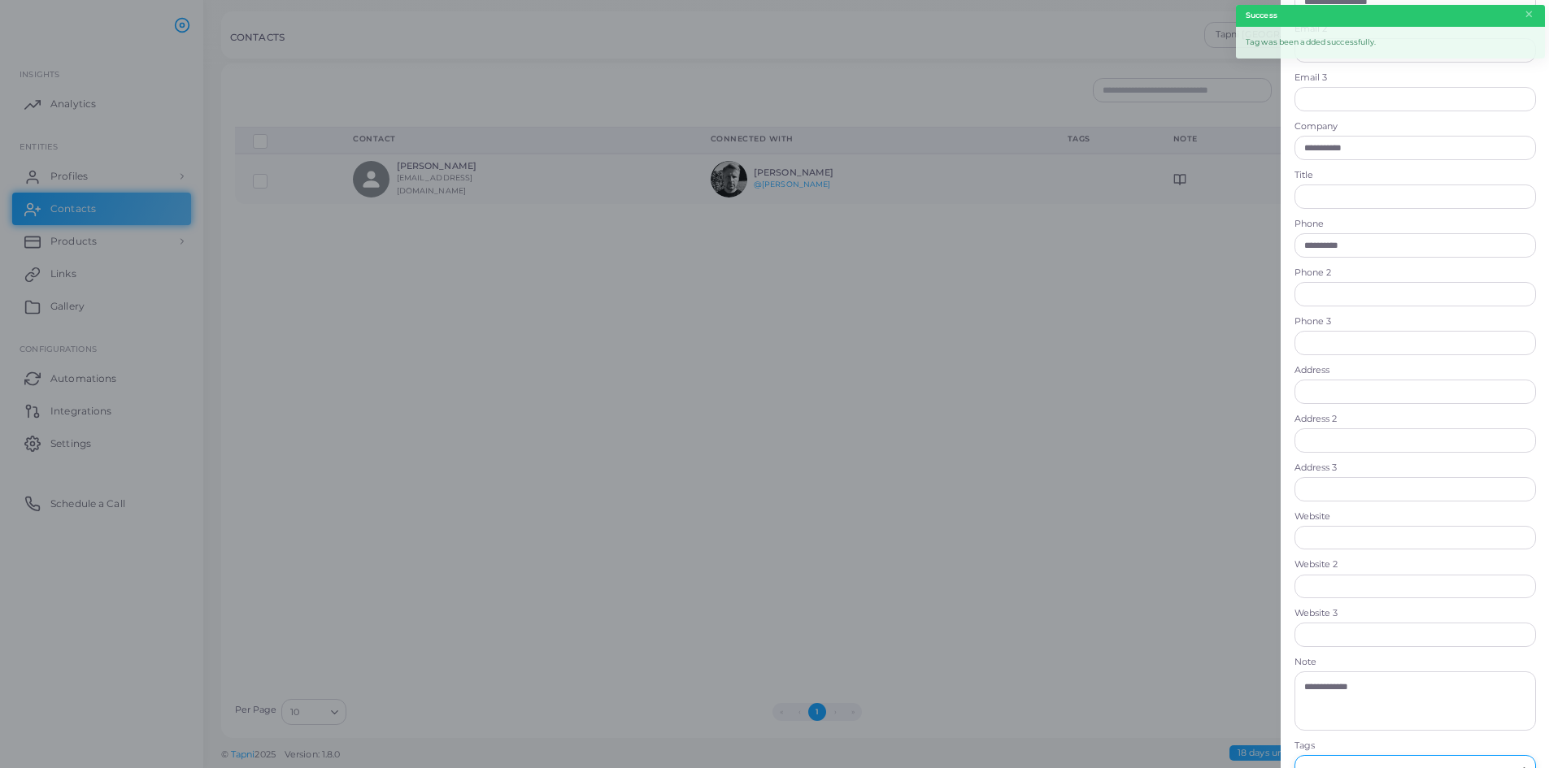
scroll to position [196, 0]
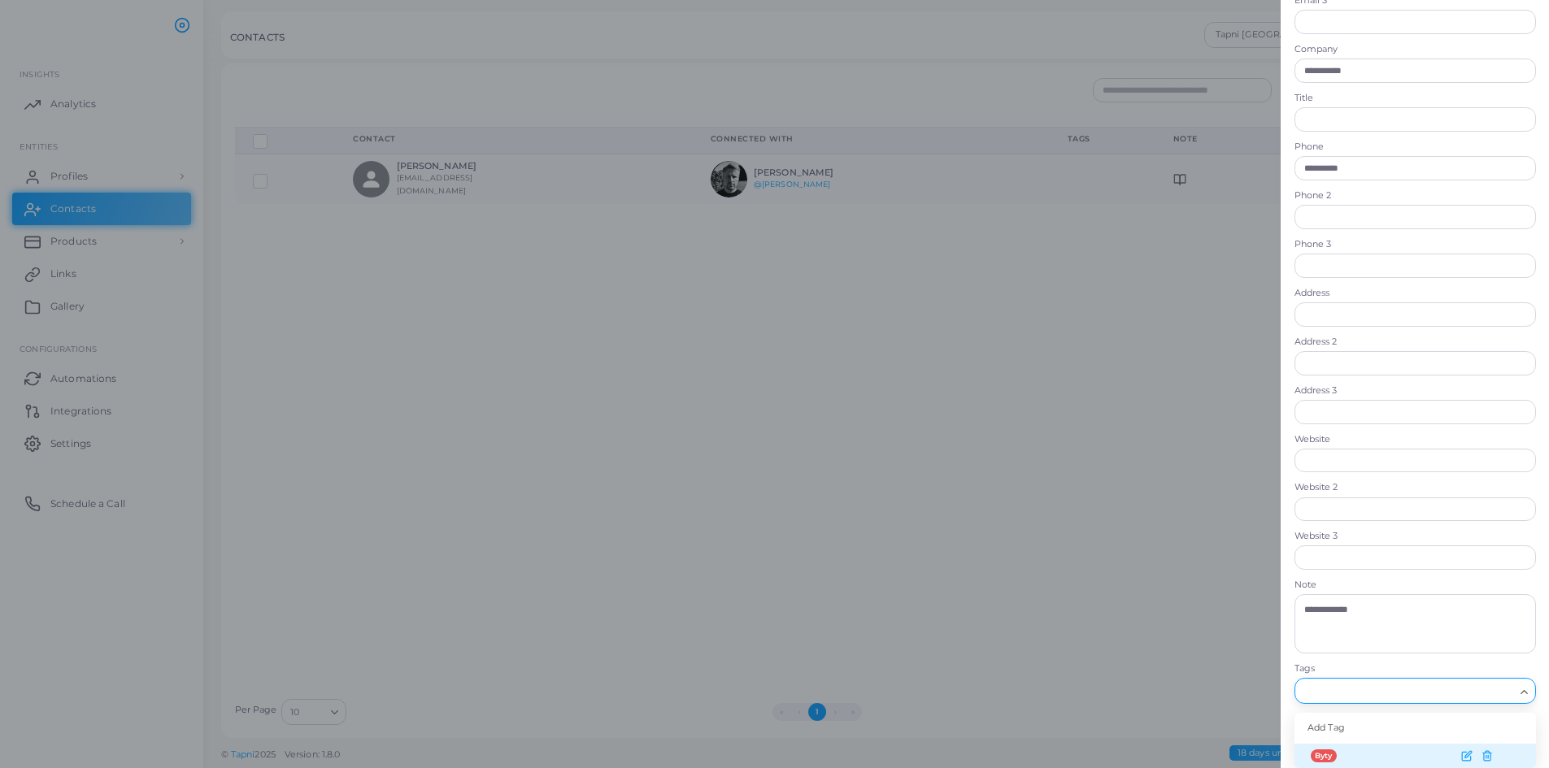
click at [1317, 759] on span "Byty" at bounding box center [1324, 756] width 26 height 13
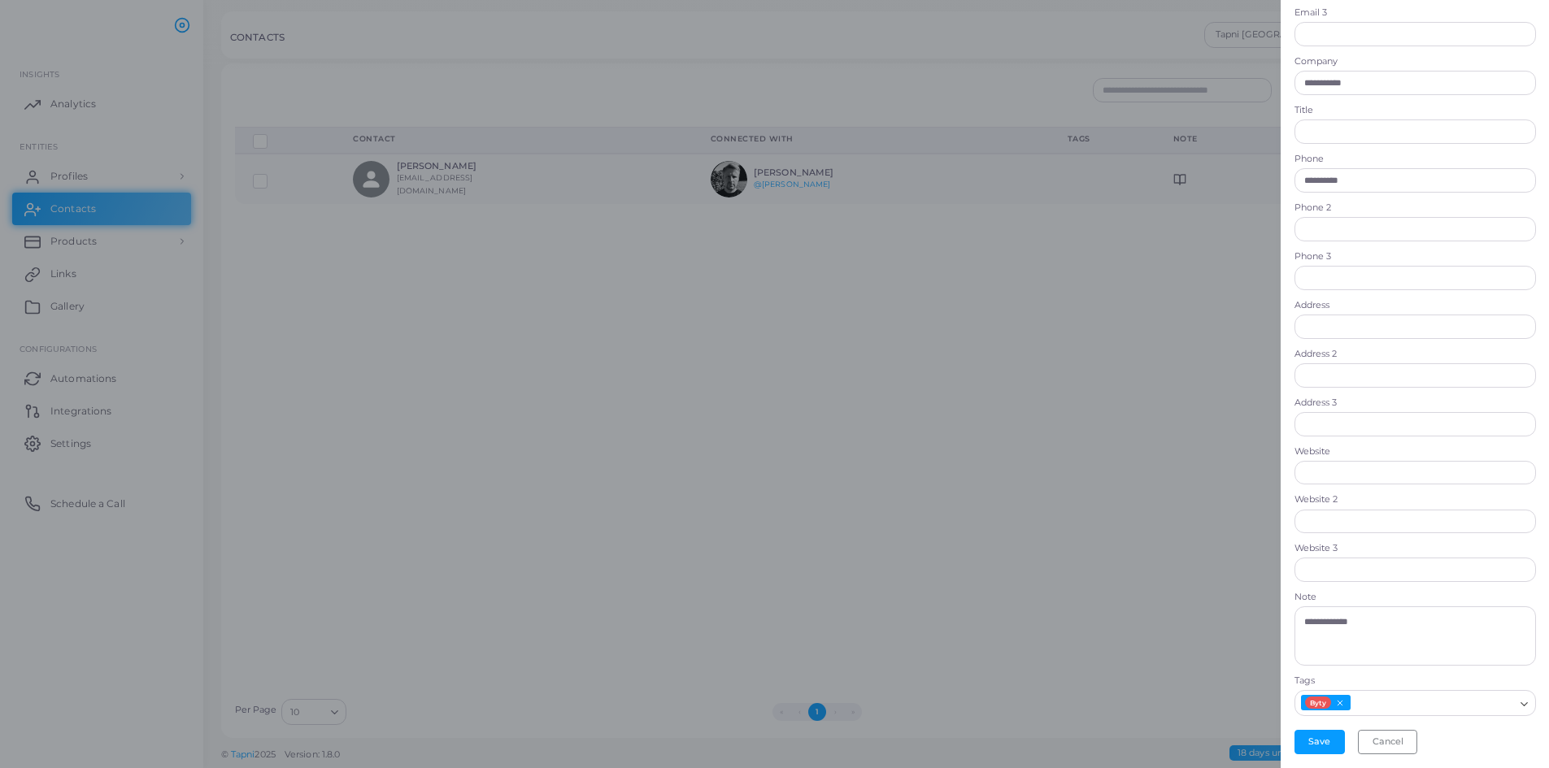
scroll to position [184, 0]
click at [1332, 742] on button "Save" at bounding box center [1320, 742] width 50 height 24
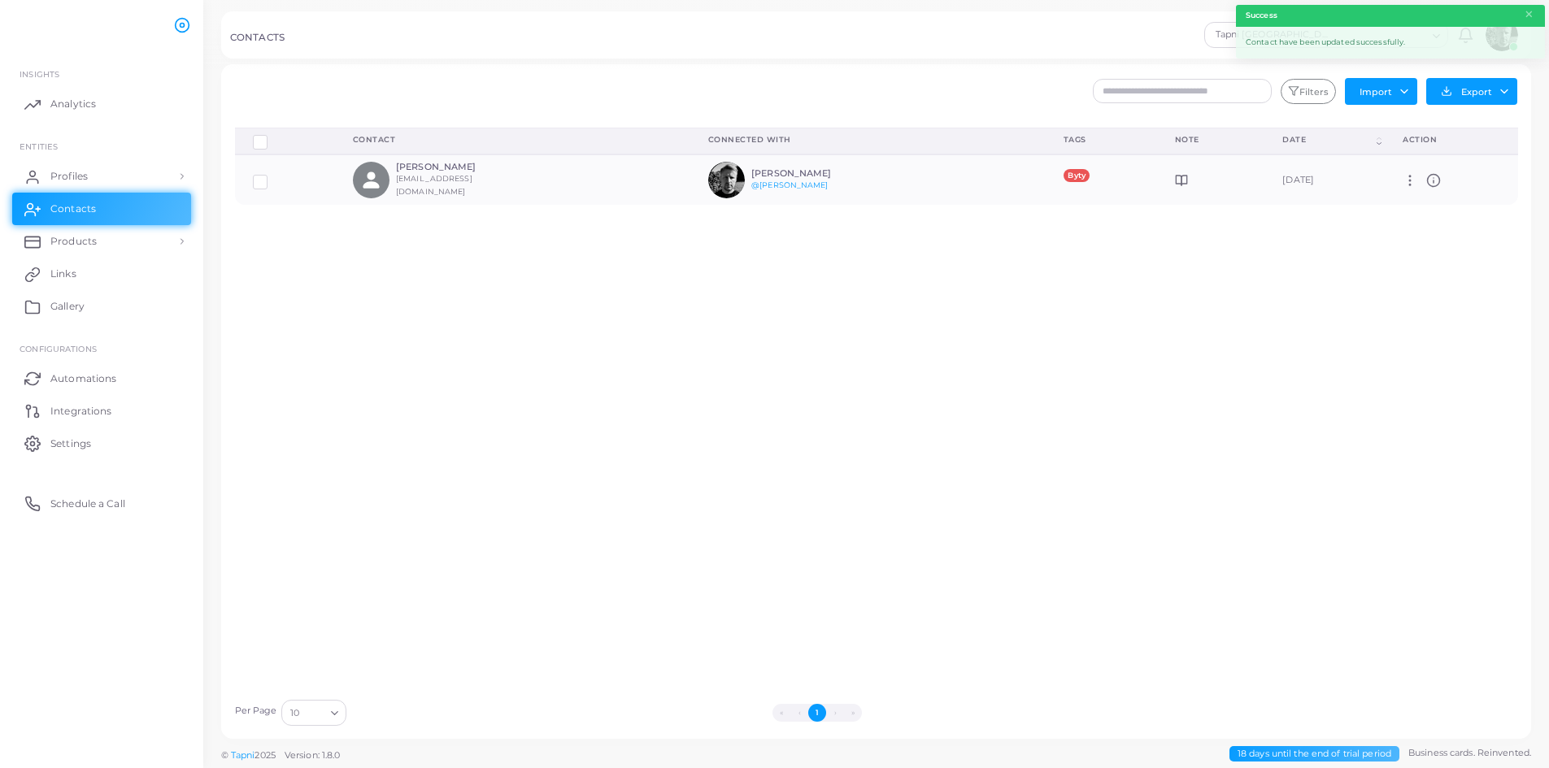
scroll to position [6, 0]
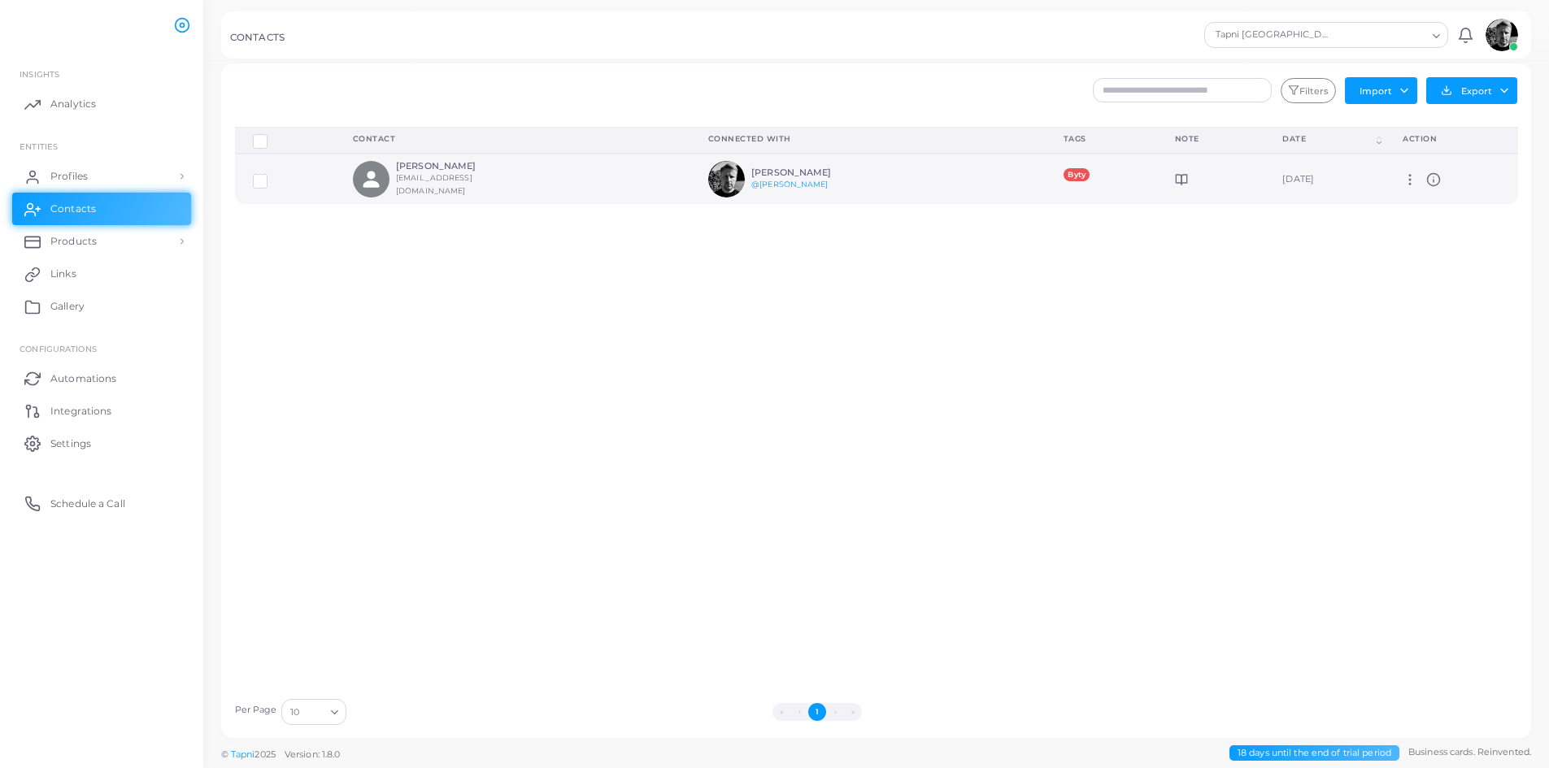
click at [1409, 181] on icon at bounding box center [1410, 179] width 15 height 15
drag, startPoint x: 1382, startPoint y: 310, endPoint x: 1412, endPoint y: 255, distance: 62.6
click at [1384, 302] on div "Delete Connections Manage Connections Show Selections Contact Connected With Ta…" at bounding box center [876, 409] width 1301 height 564
click at [1438, 175] on circle at bounding box center [1434, 179] width 12 height 12
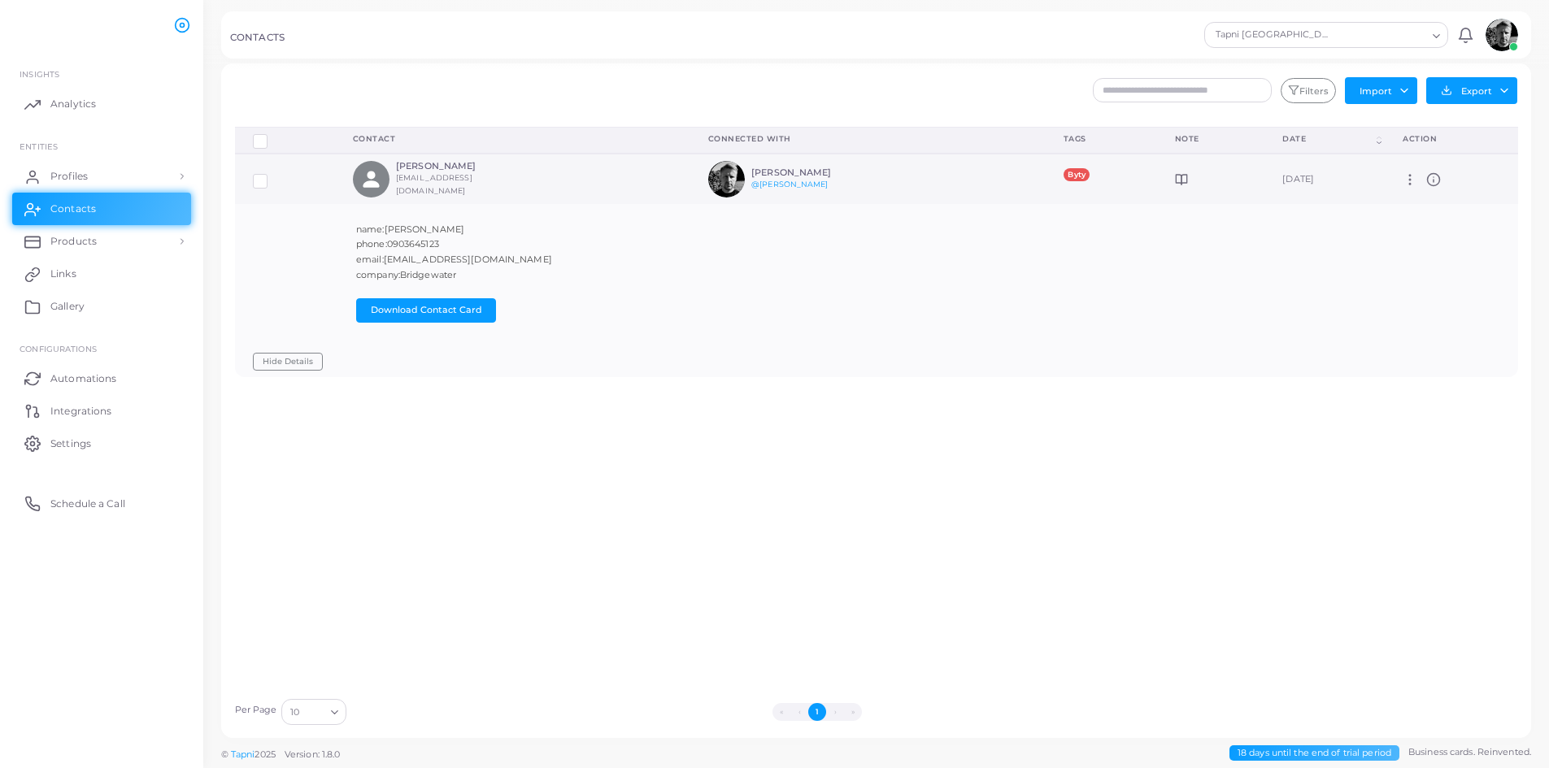
click at [1438, 175] on circle at bounding box center [1434, 179] width 12 height 12
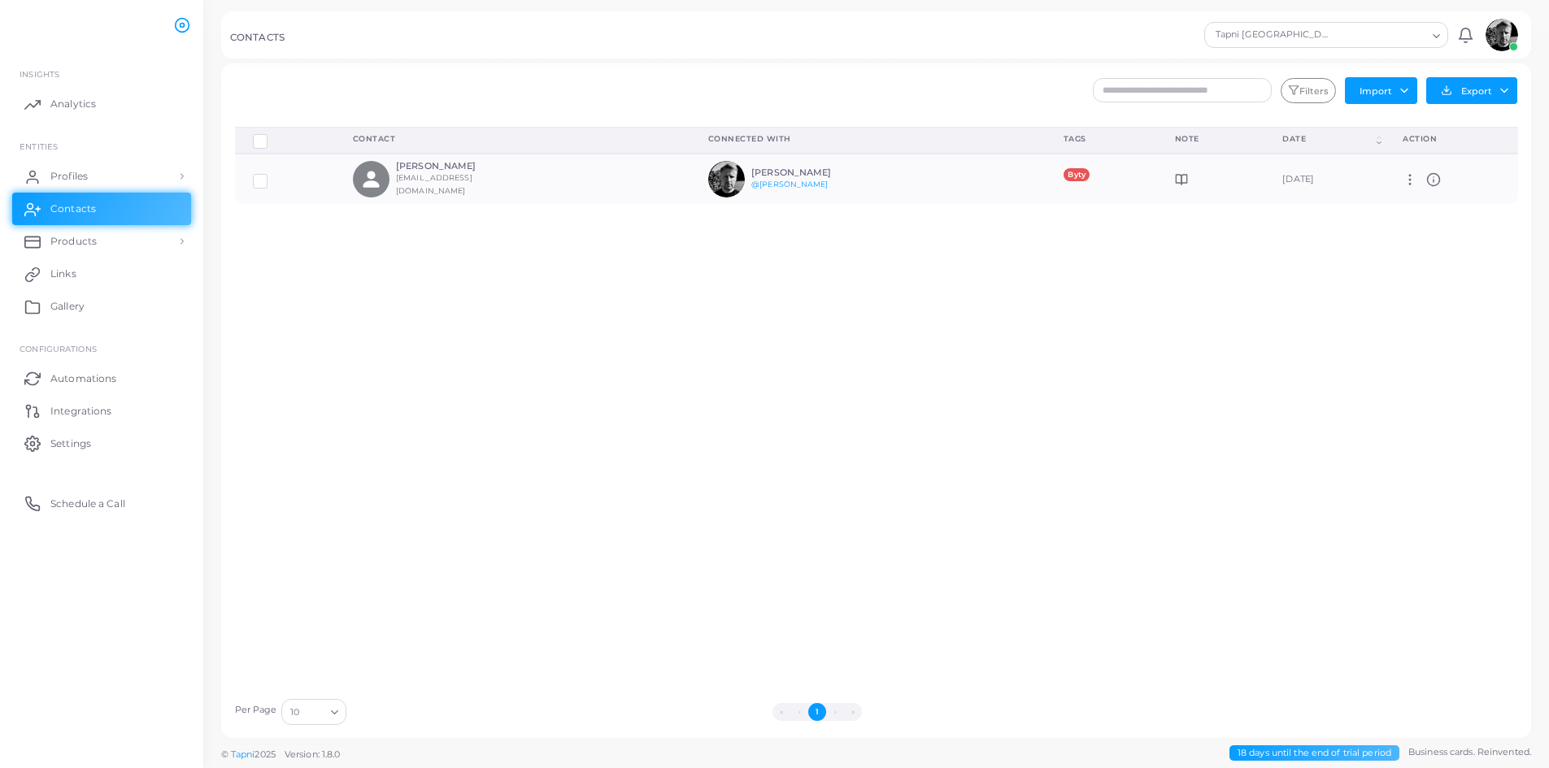
click at [1299, 377] on div "Delete Connections Manage Connections Show Selections Contact Connected With Ta…" at bounding box center [876, 409] width 1301 height 564
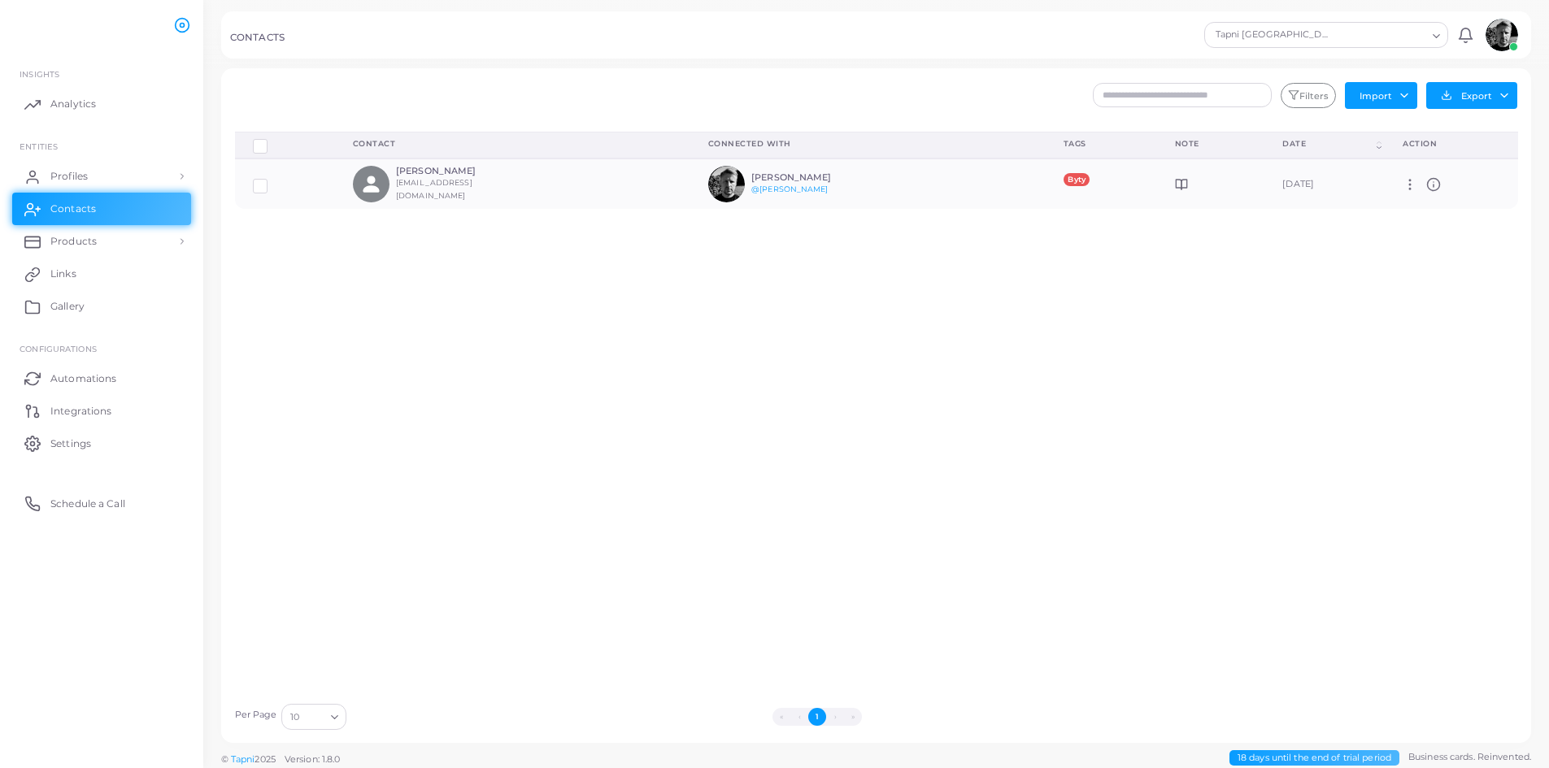
scroll to position [0, 0]
click at [81, 178] on span "Profiles" at bounding box center [72, 176] width 37 height 15
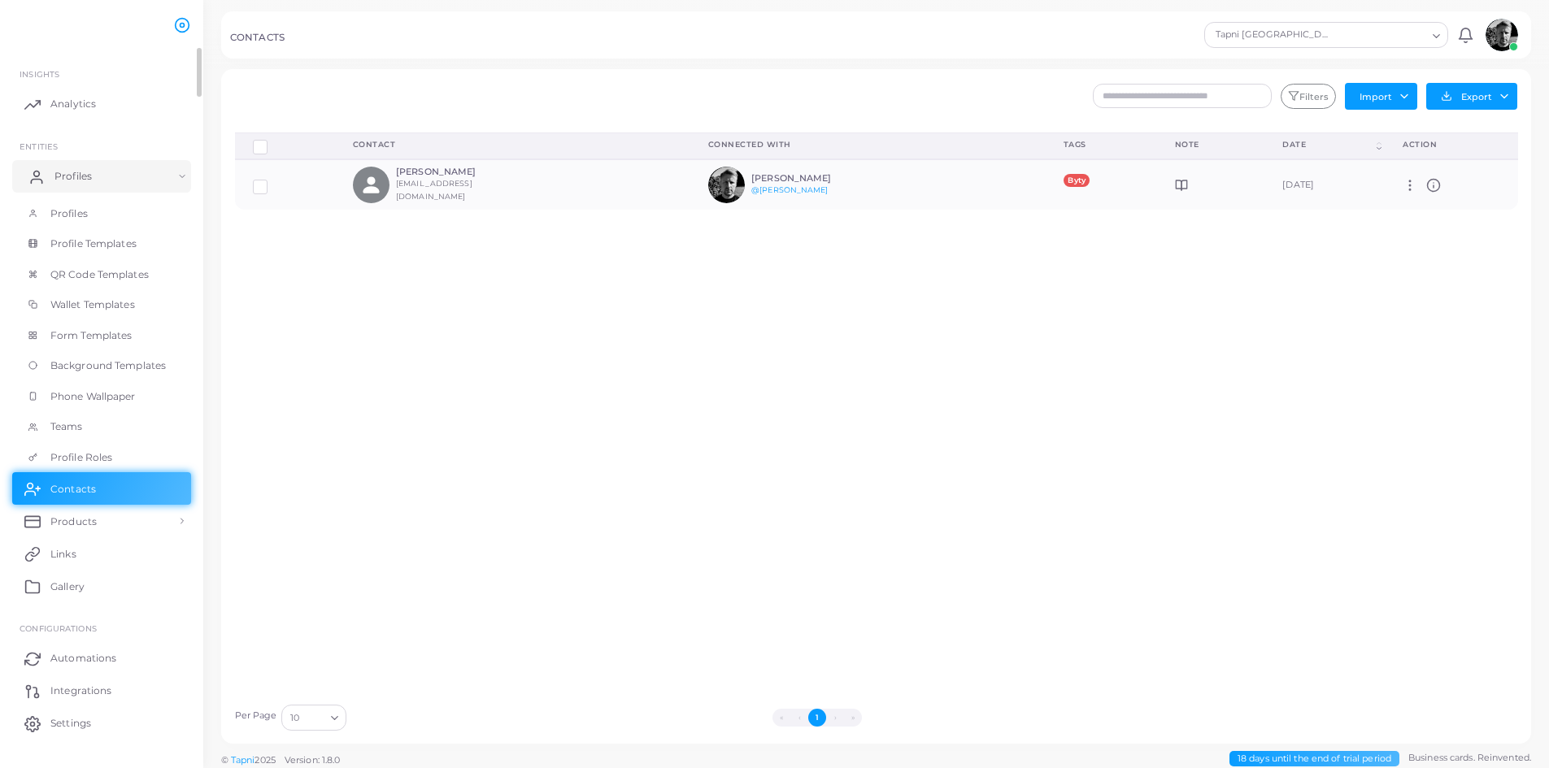
click at [46, 177] on link "Profiles" at bounding box center [101, 176] width 179 height 33
